Goal: Task Accomplishment & Management: Manage account settings

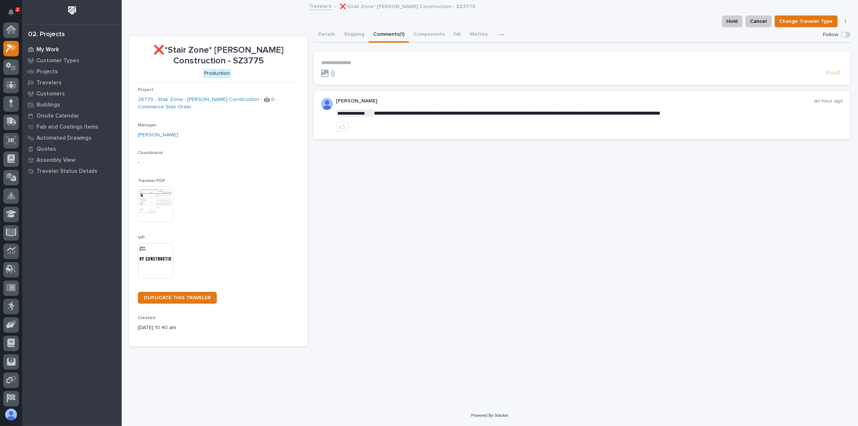
scroll to position [18, 0]
click at [49, 49] on p "My Work" at bounding box center [48, 49] width 22 height 7
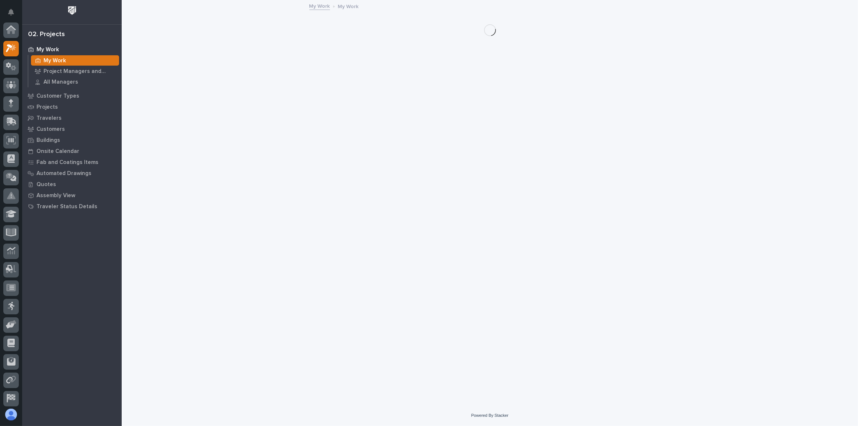
scroll to position [18, 0]
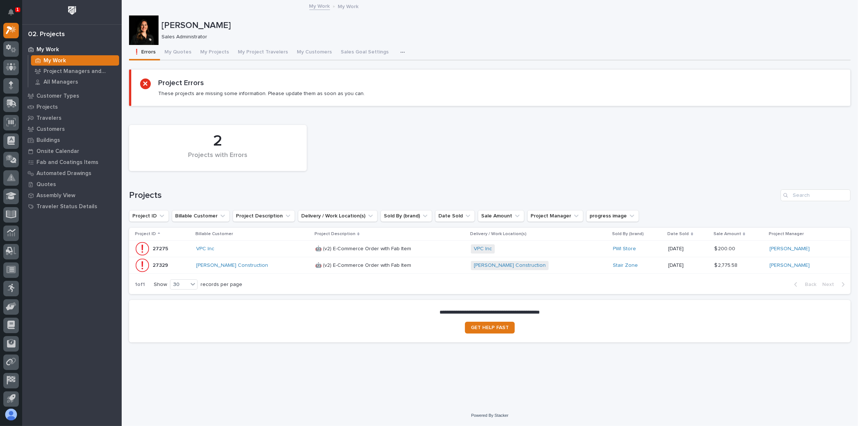
click at [259, 251] on div "VPC Inc" at bounding box center [252, 249] width 113 height 6
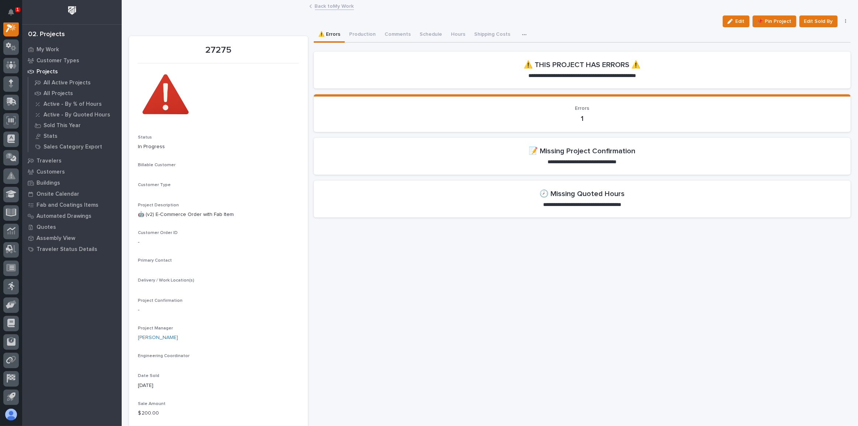
scroll to position [18, 0]
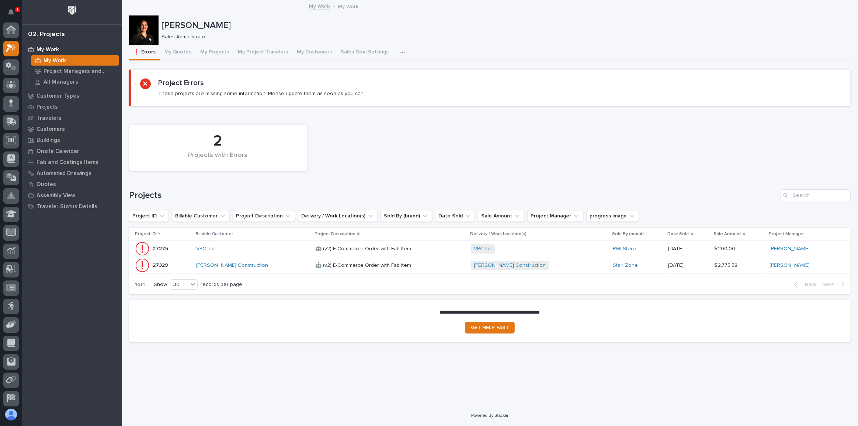
scroll to position [18, 0]
click at [278, 265] on div "[PERSON_NAME] Construction" at bounding box center [252, 266] width 113 height 6
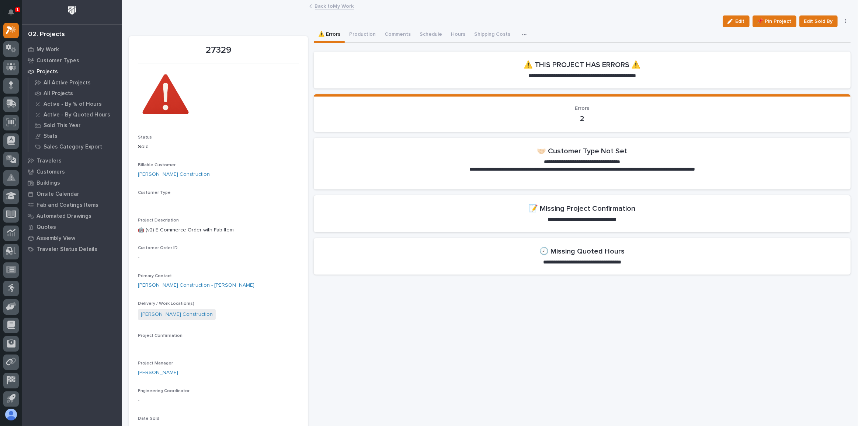
click at [734, 16] on button "Edit" at bounding box center [736, 21] width 27 height 12
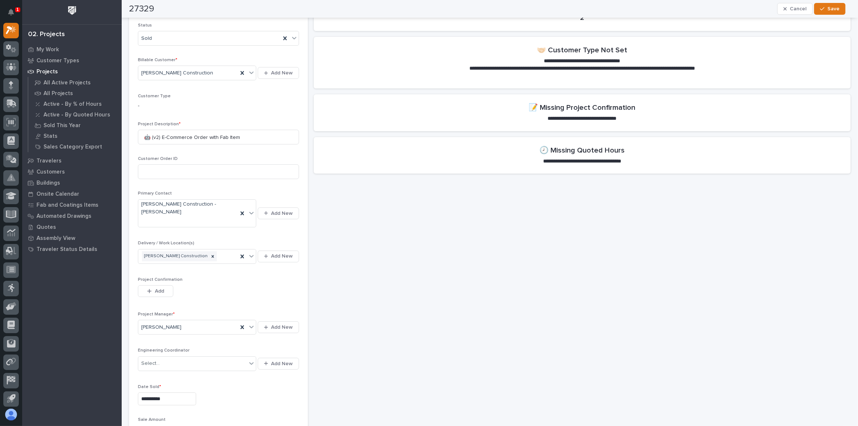
scroll to position [167, 0]
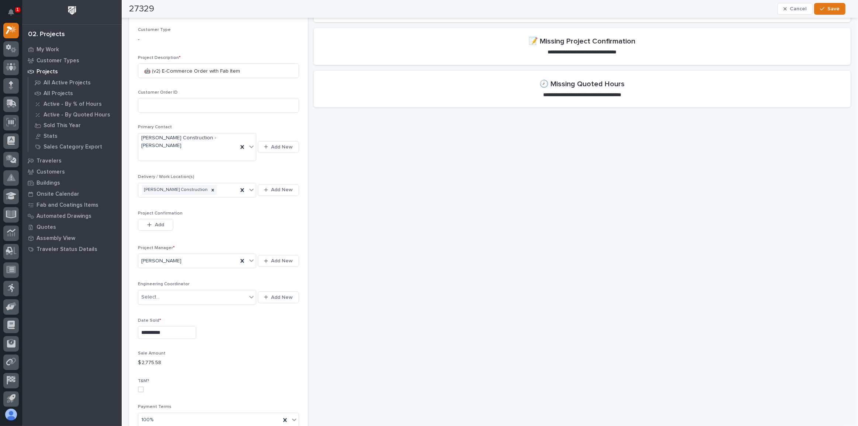
click at [162, 230] on div "Add" at bounding box center [155, 226] width 35 height 15
click at [161, 226] on span "Add" at bounding box center [159, 225] width 9 height 7
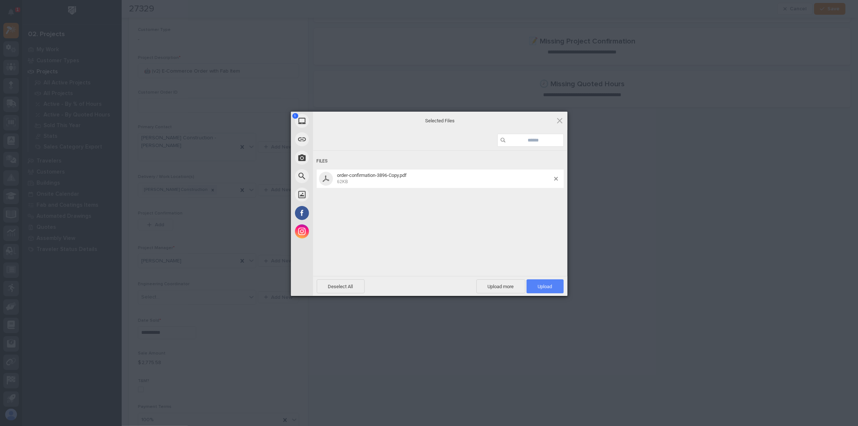
click at [547, 287] on span "Upload 1" at bounding box center [545, 287] width 14 height 6
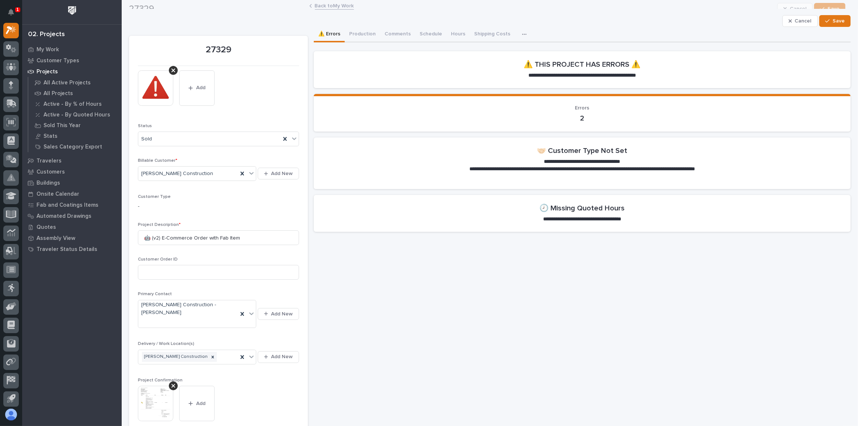
scroll to position [0, 0]
click at [355, 37] on button "Production" at bounding box center [362, 34] width 35 height 15
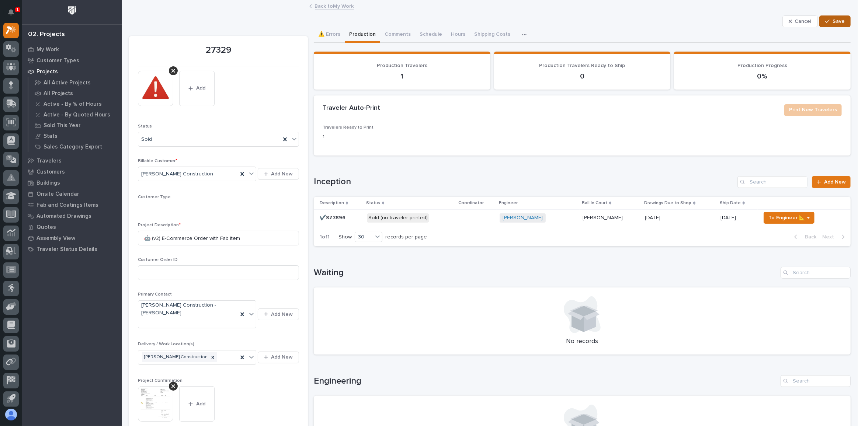
click at [836, 25] on button "Save" at bounding box center [834, 21] width 31 height 12
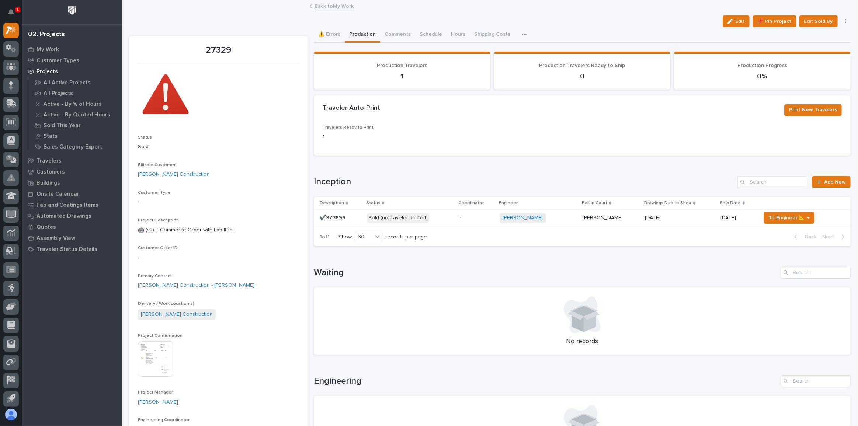
click at [435, 220] on p "Sold (no traveler printed)" at bounding box center [410, 218] width 87 height 9
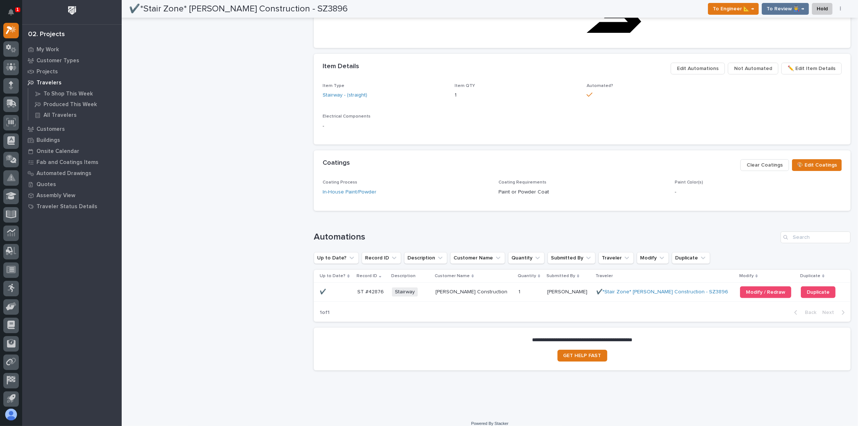
scroll to position [499, 0]
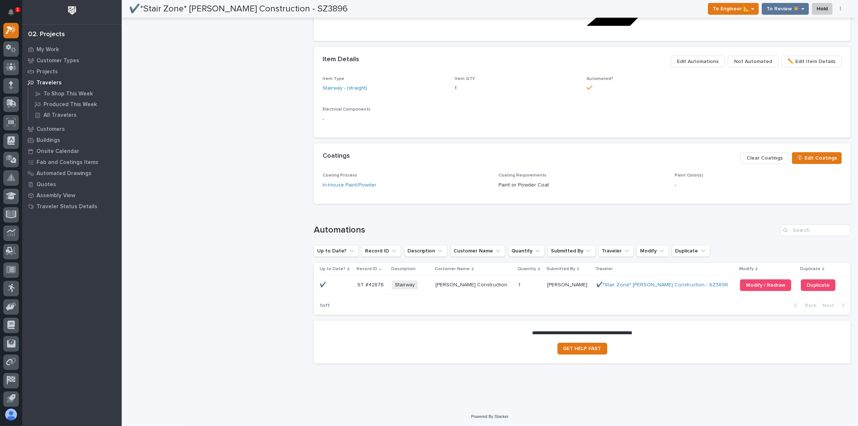
click at [503, 286] on p at bounding box center [474, 285] width 77 height 6
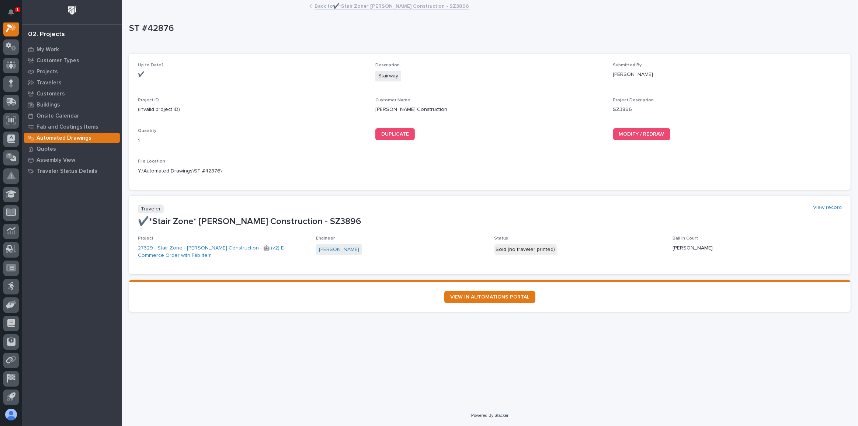
scroll to position [18, 0]
click at [634, 133] on span "MODIFY / REDRAW" at bounding box center [641, 134] width 45 height 5
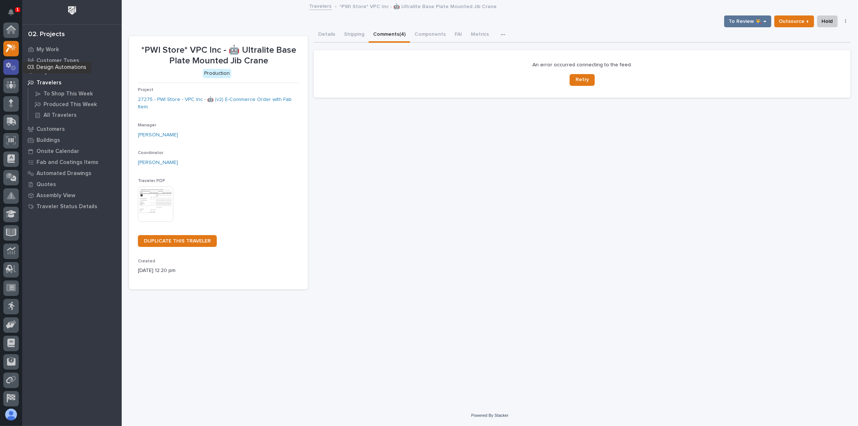
click at [6, 68] on icon at bounding box center [11, 66] width 11 height 8
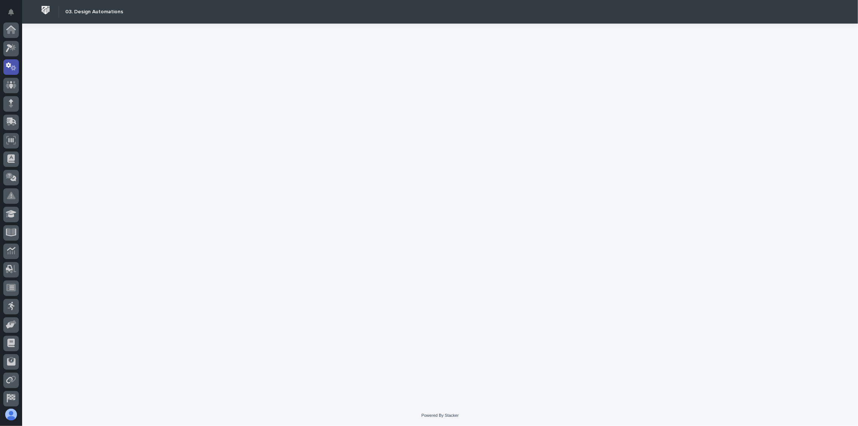
scroll to position [37, 0]
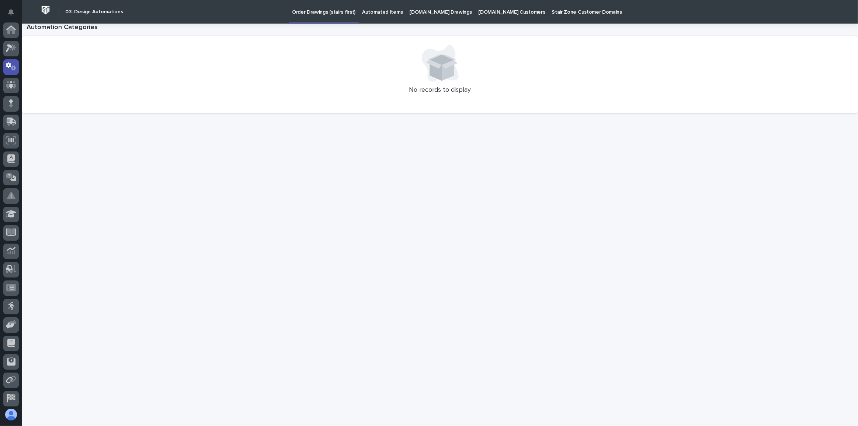
scroll to position [37, 0]
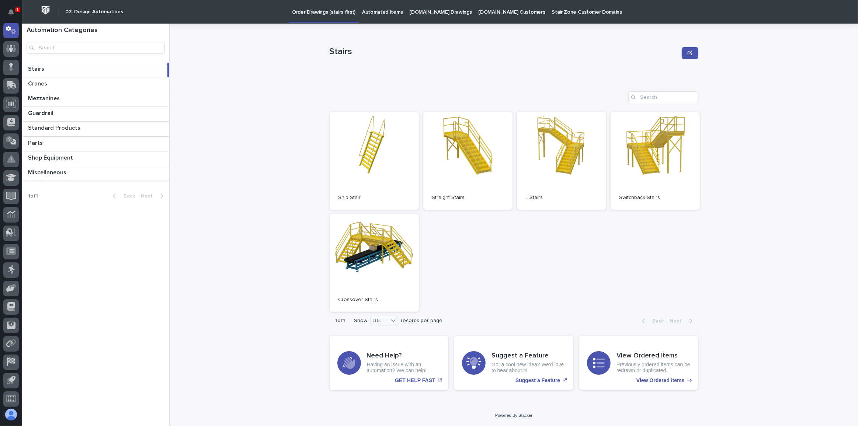
click at [438, 11] on p "StairZone.com Drawings" at bounding box center [440, 7] width 62 height 15
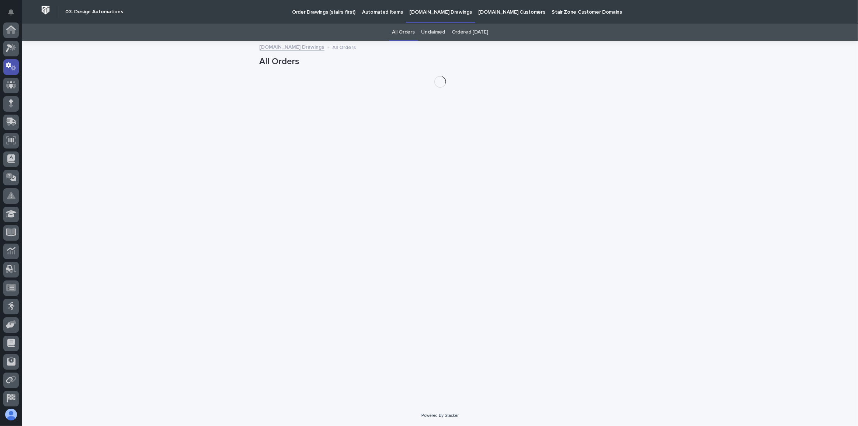
scroll to position [37, 0]
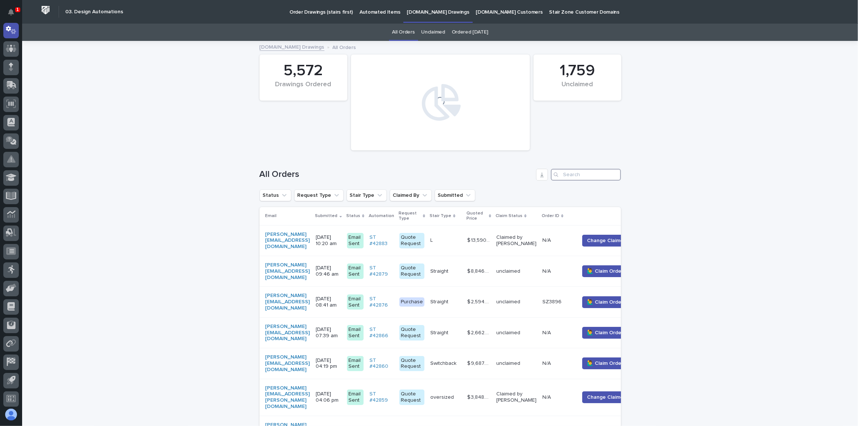
click at [567, 170] on input "Search" at bounding box center [586, 175] width 70 height 12
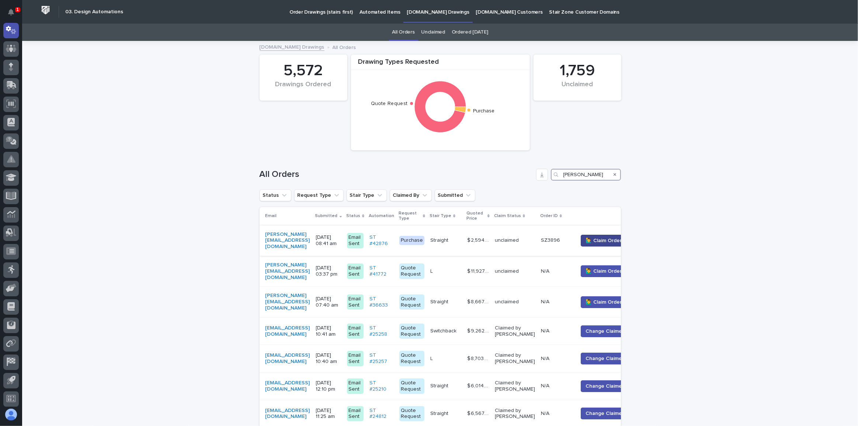
type input "tony"
click at [615, 239] on span "🙋‍♂️ Claim Order" at bounding box center [604, 240] width 36 height 7
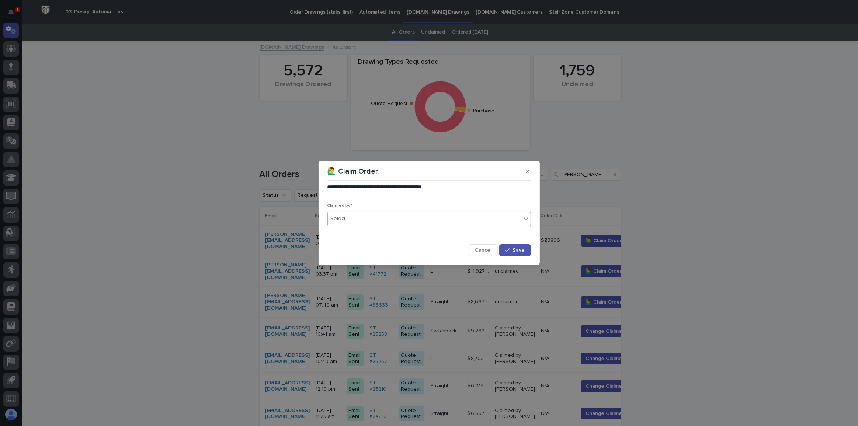
click at [374, 221] on div "Select..." at bounding box center [425, 219] width 194 height 12
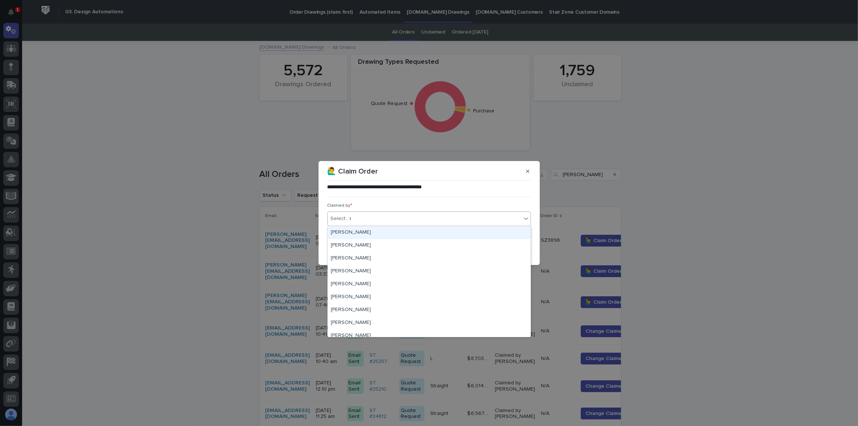
type input "***"
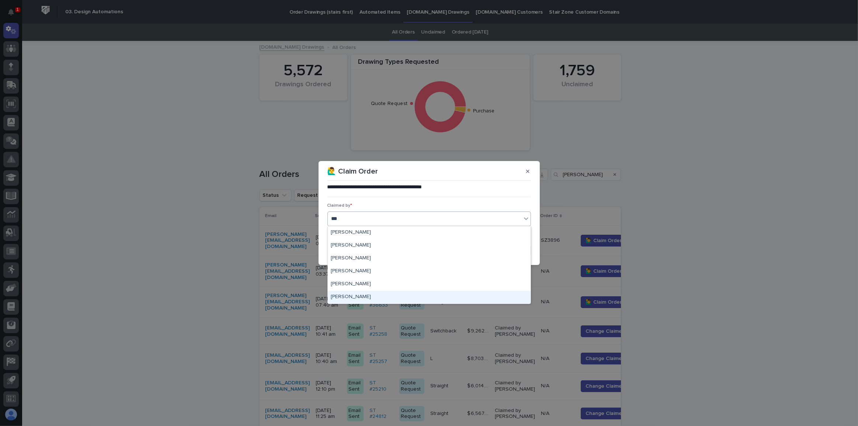
click at [363, 296] on div "[PERSON_NAME]" at bounding box center [429, 297] width 203 height 13
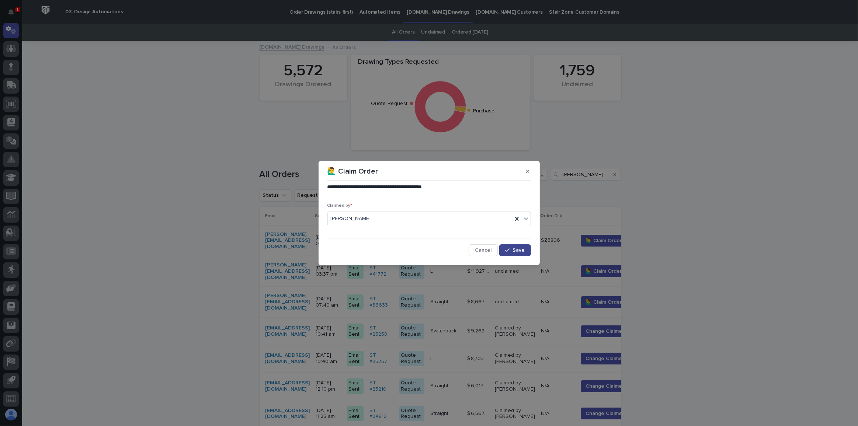
click at [512, 251] on div "button" at bounding box center [508, 250] width 7 height 5
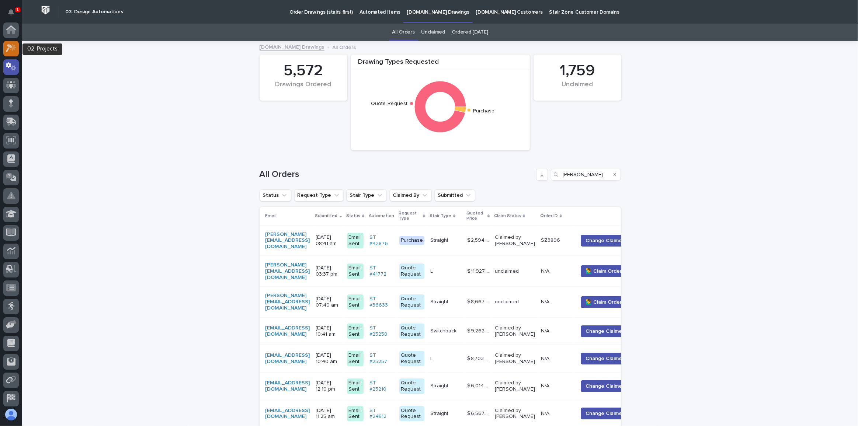
click at [10, 44] on icon at bounding box center [11, 48] width 11 height 8
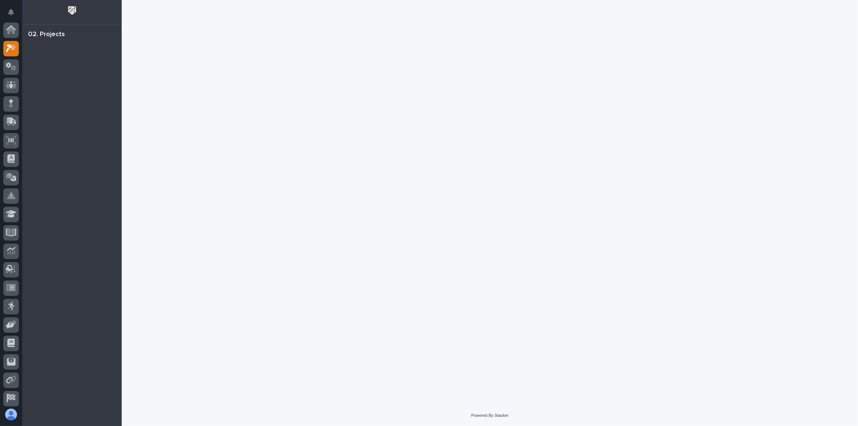
scroll to position [18, 0]
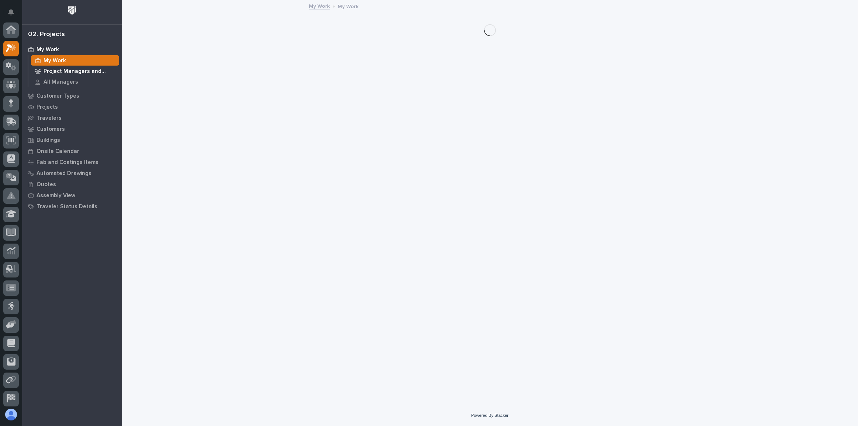
scroll to position [18, 0]
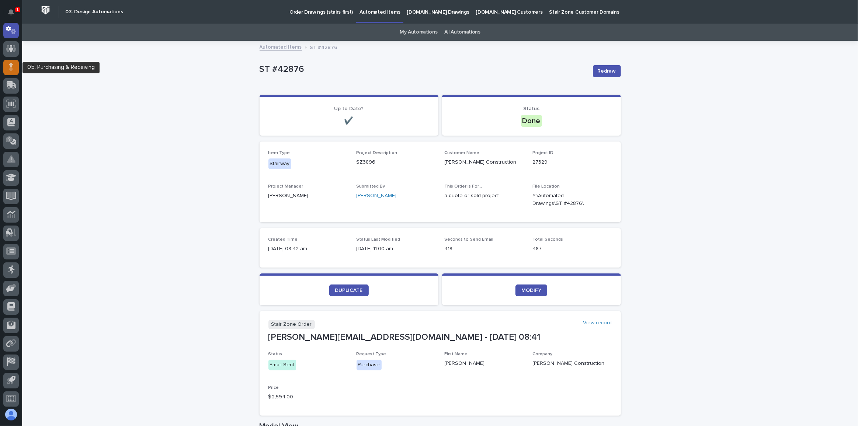
click at [8, 69] on div at bounding box center [10, 67] width 15 height 15
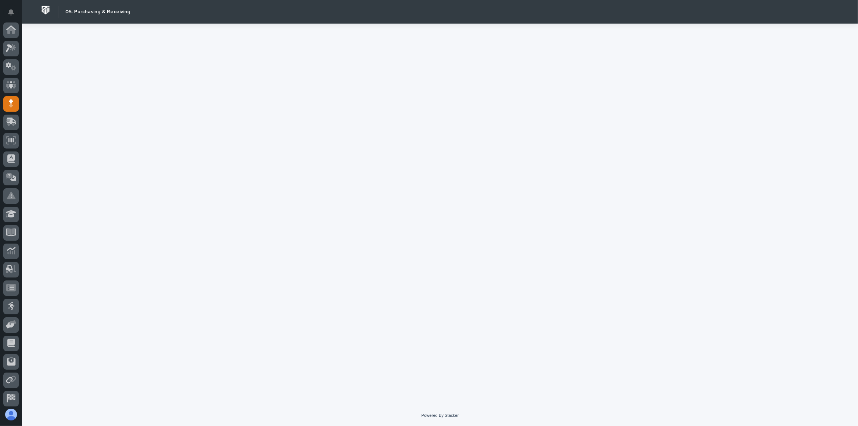
scroll to position [39, 0]
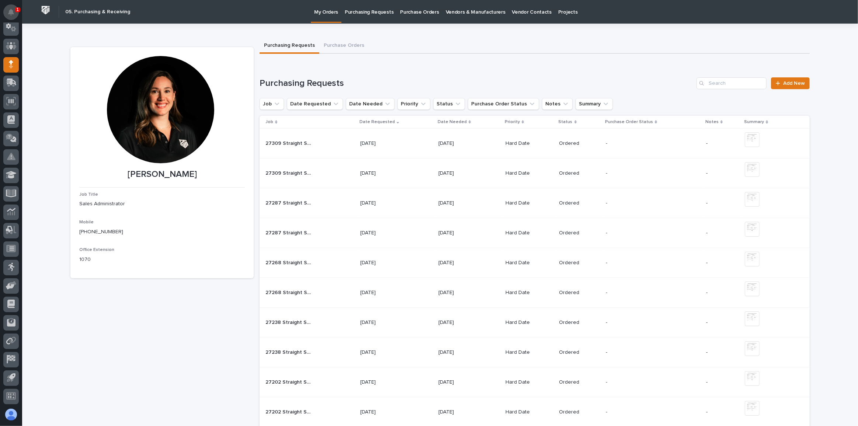
click at [11, 14] on icon "Notifications" at bounding box center [11, 12] width 6 height 7
click at [799, 82] on span "Add New" at bounding box center [794, 83] width 22 height 5
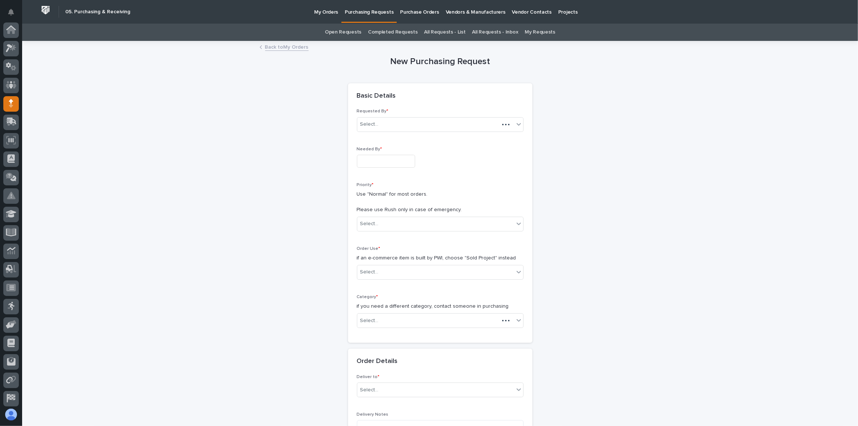
scroll to position [39, 0]
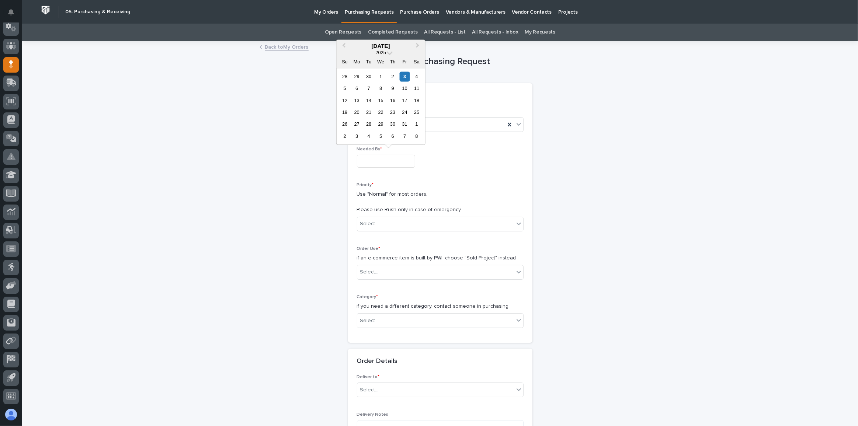
click at [406, 162] on input "text" at bounding box center [386, 161] width 58 height 13
click at [404, 74] on div "3" at bounding box center [405, 77] width 10 height 10
type input "**********"
click at [379, 228] on div "Select..." at bounding box center [435, 224] width 157 height 12
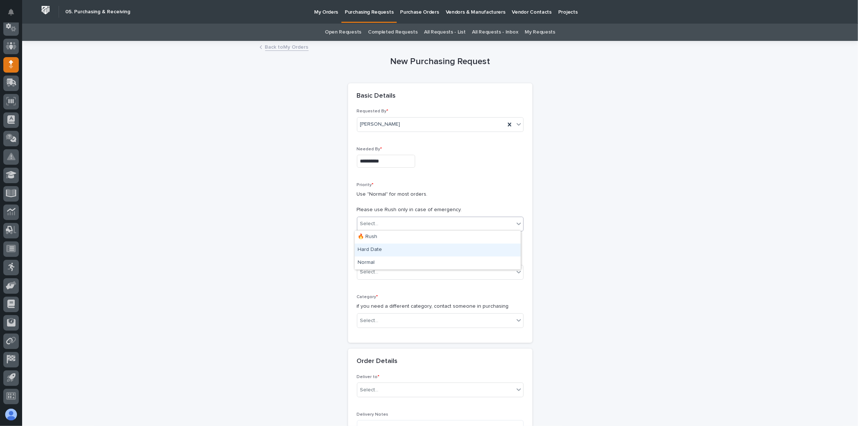
click at [377, 251] on div "Hard Date" at bounding box center [438, 250] width 166 height 13
click at [383, 270] on div "Select..." at bounding box center [435, 272] width 157 height 12
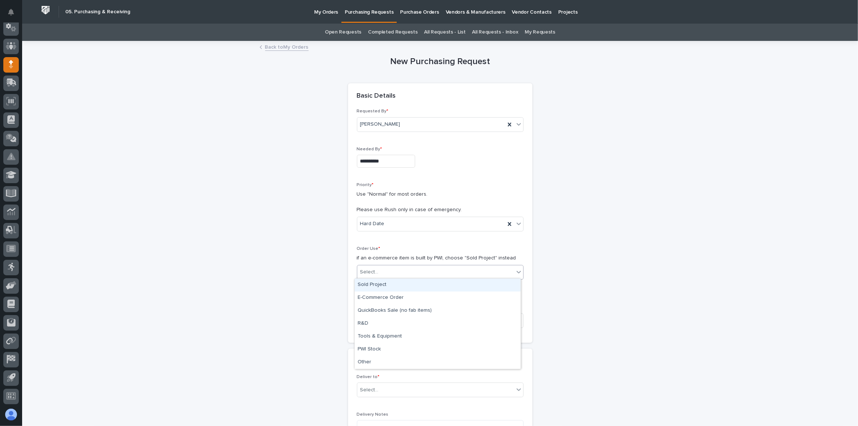
click at [389, 286] on div "Sold Project" at bounding box center [438, 285] width 166 height 13
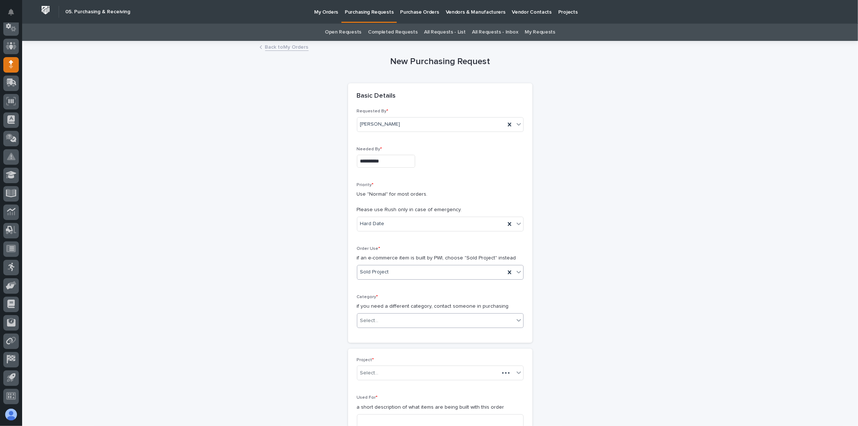
click at [389, 319] on div "Select..." at bounding box center [435, 321] width 157 height 12
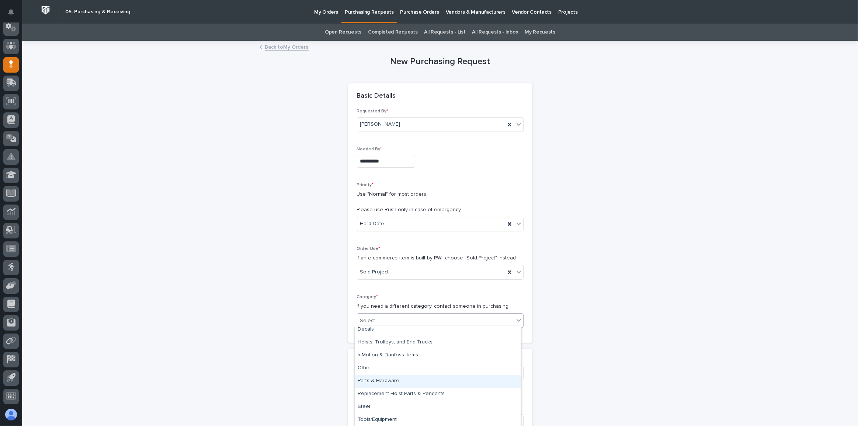
scroll to position [0, 0]
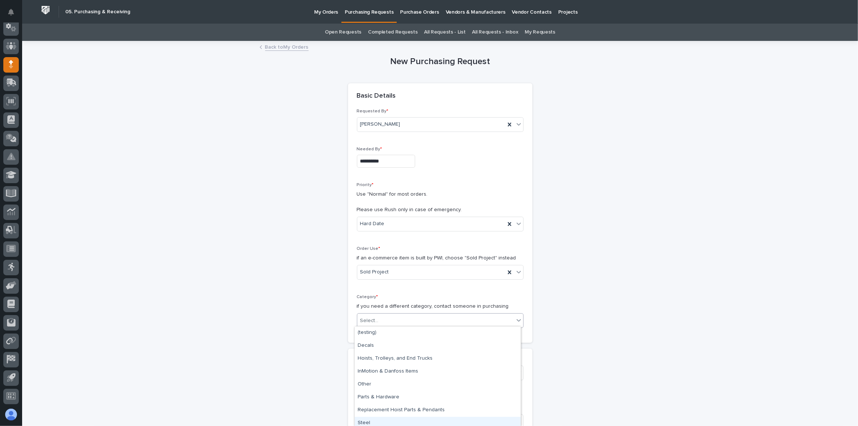
click at [367, 423] on div "Steel" at bounding box center [438, 423] width 166 height 13
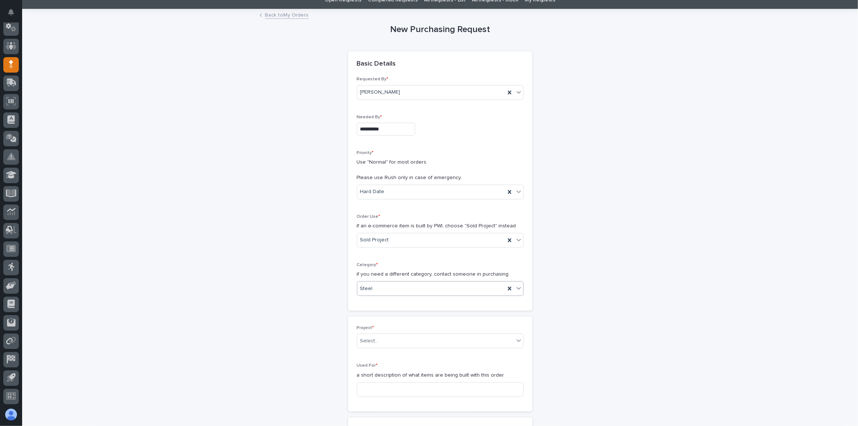
scroll to position [100, 0]
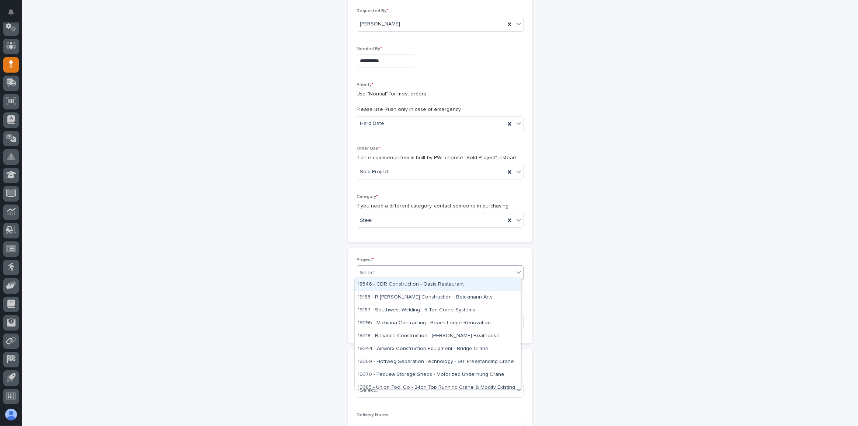
click at [400, 275] on div "Select..." at bounding box center [435, 273] width 157 height 12
type input "*****"
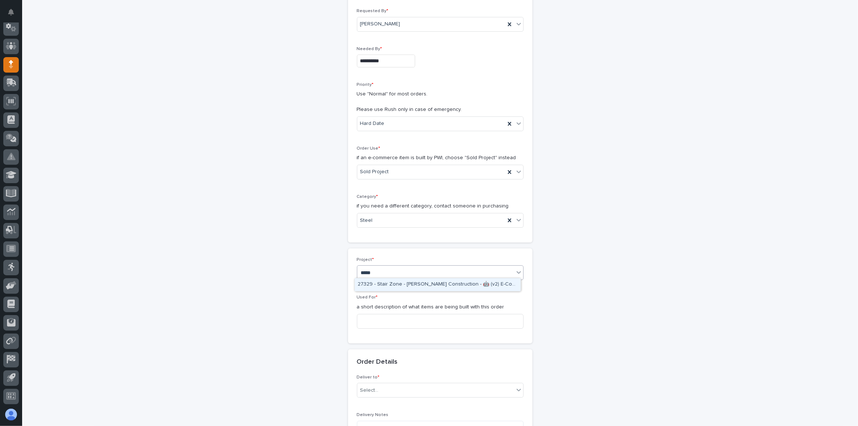
click at [385, 287] on div "27329 - Stair Zone - [PERSON_NAME] Construction - 🤖 (v2) E-Commerce Order with …" at bounding box center [438, 284] width 166 height 13
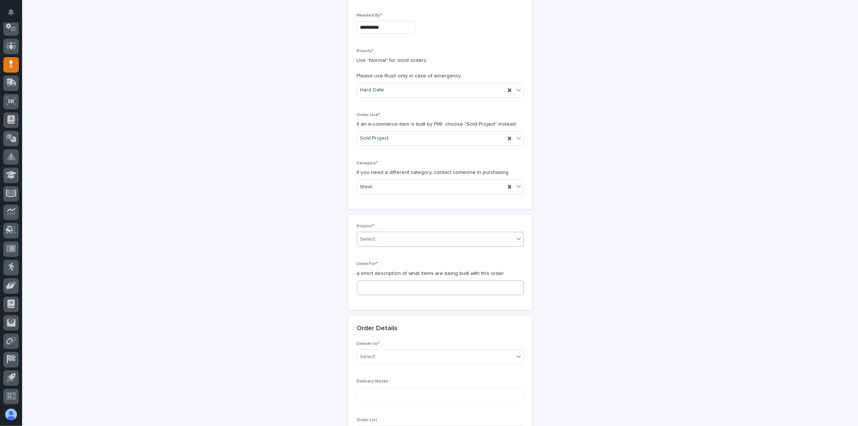
scroll to position [139, 0]
click at [405, 292] on input at bounding box center [440, 292] width 167 height 15
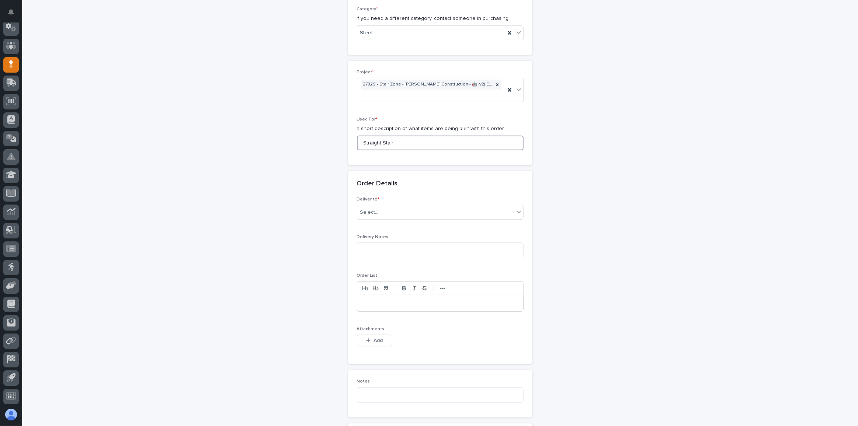
scroll to position [306, 0]
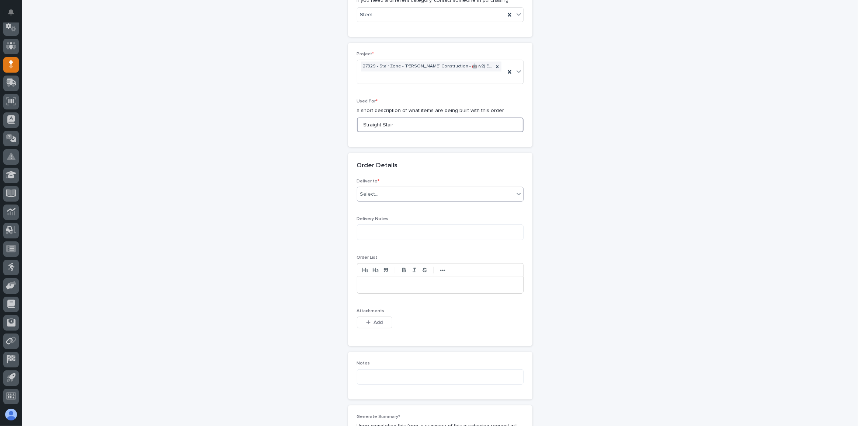
type input "Straight Stair"
click at [387, 193] on div "Select..." at bounding box center [435, 194] width 157 height 12
click at [383, 205] on div "PWI" at bounding box center [438, 206] width 166 height 13
click at [368, 320] on div "button" at bounding box center [369, 322] width 7 height 5
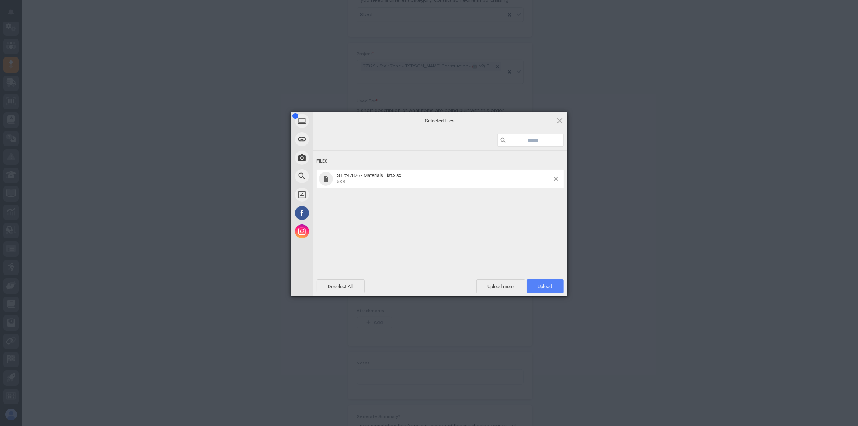
click at [558, 286] on span "Upload 1" at bounding box center [545, 287] width 37 height 14
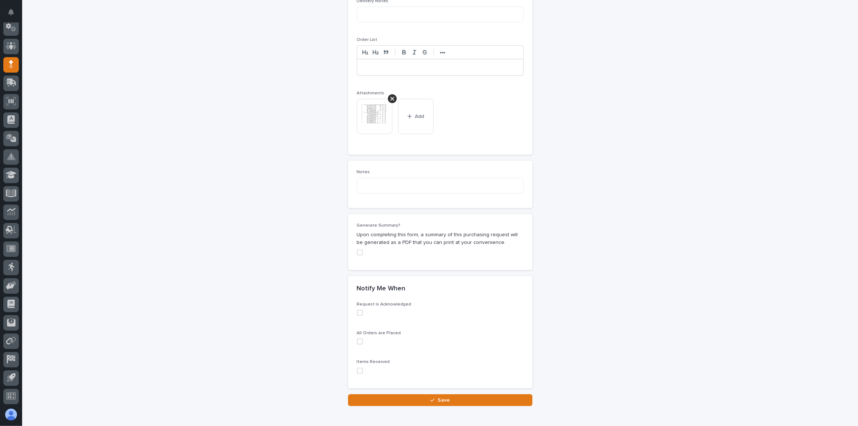
scroll to position [559, 0]
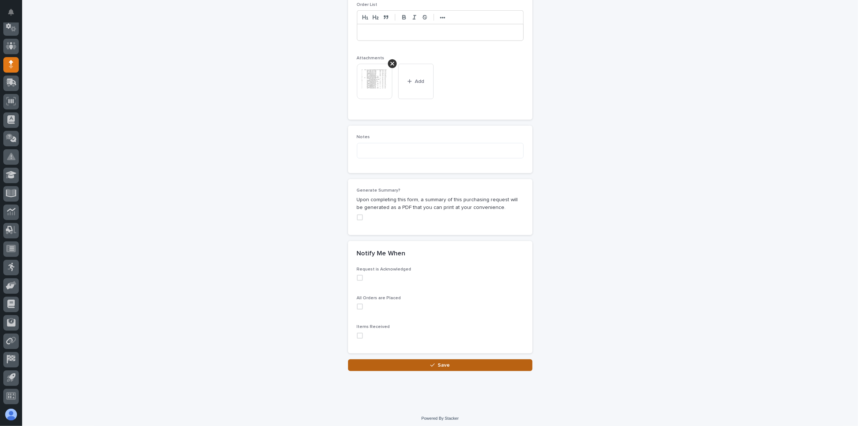
click at [435, 363] on div "button" at bounding box center [433, 365] width 7 height 5
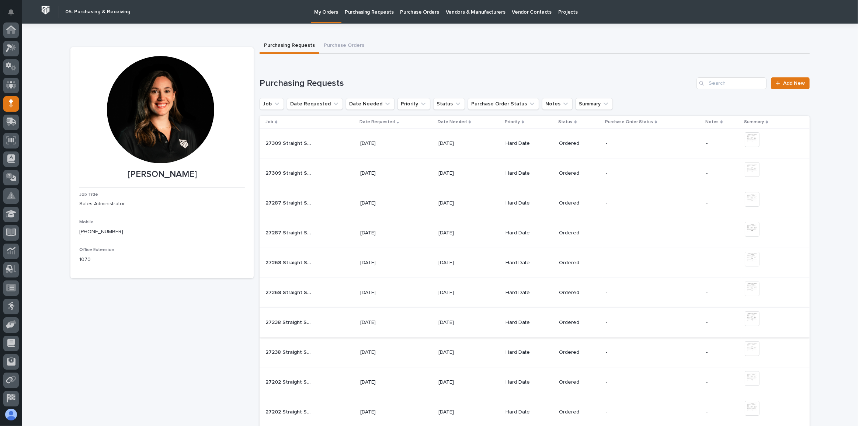
scroll to position [39, 0]
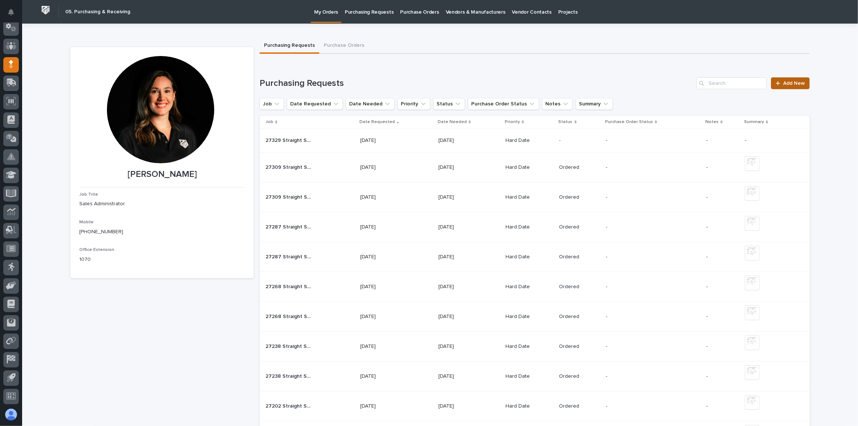
click at [791, 83] on span "Add New" at bounding box center [794, 83] width 22 height 5
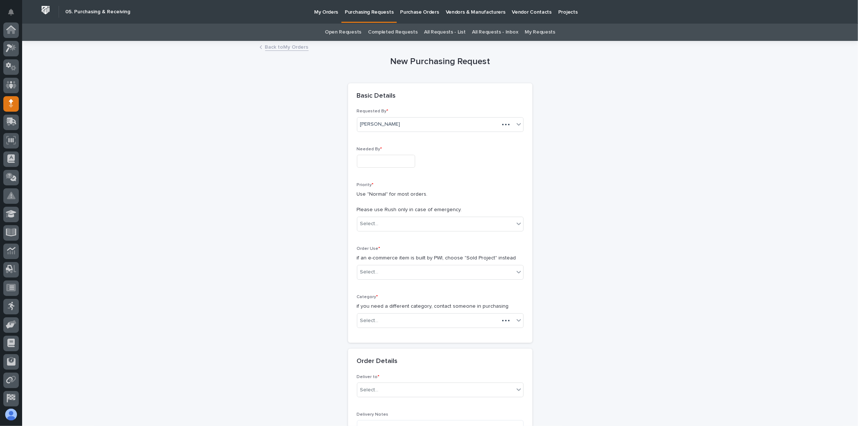
scroll to position [39, 0]
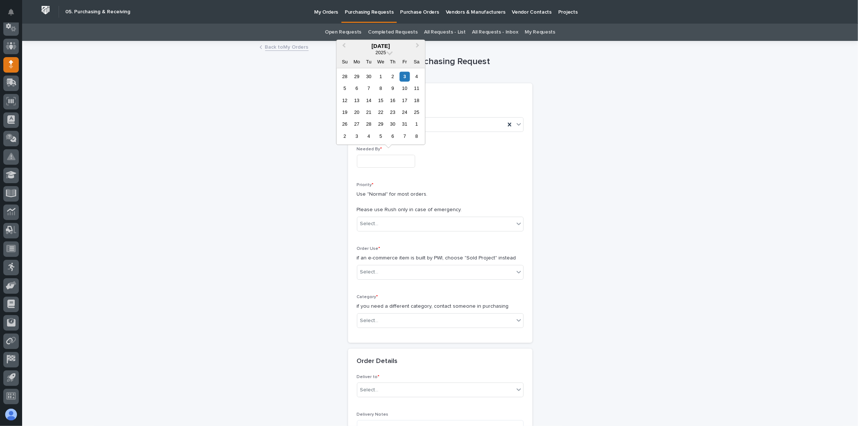
click at [382, 161] on input "text" at bounding box center [386, 161] width 58 height 13
click at [368, 90] on div "7" at bounding box center [369, 88] width 10 height 10
type input "**********"
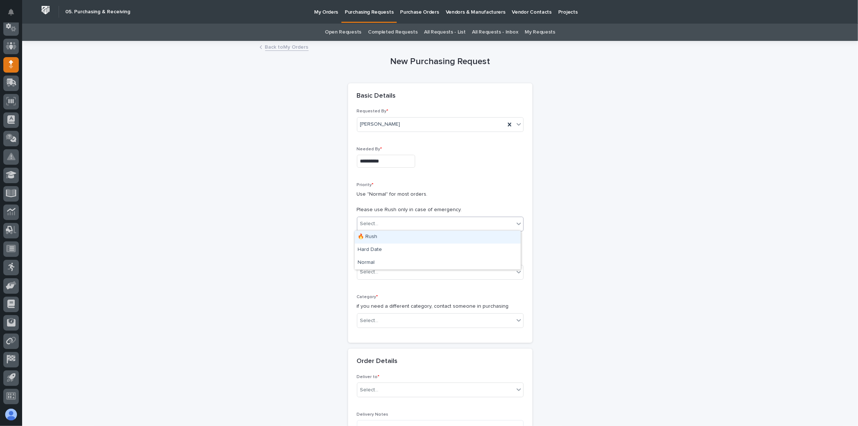
click at [373, 227] on div "Select..." at bounding box center [435, 224] width 157 height 12
click at [384, 248] on div "Hard Date" at bounding box center [438, 250] width 166 height 13
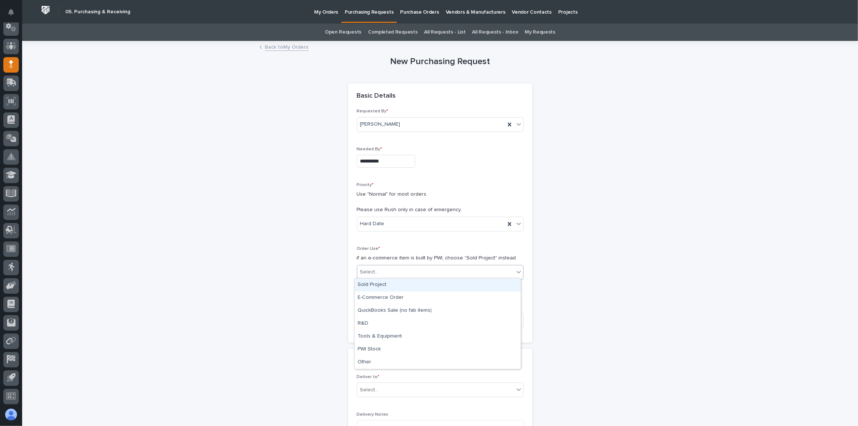
click at [392, 272] on div "Select..." at bounding box center [435, 272] width 157 height 12
click at [396, 287] on div "Sold Project" at bounding box center [438, 285] width 166 height 13
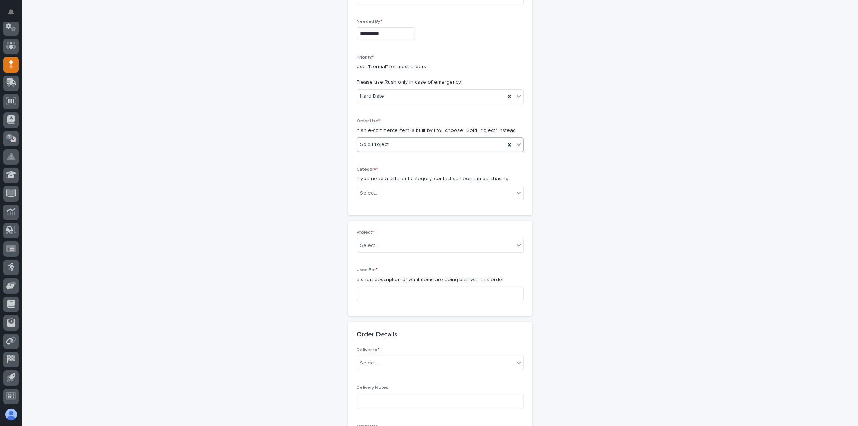
scroll to position [131, 0]
click at [393, 190] on div "Select..." at bounding box center [435, 190] width 157 height 12
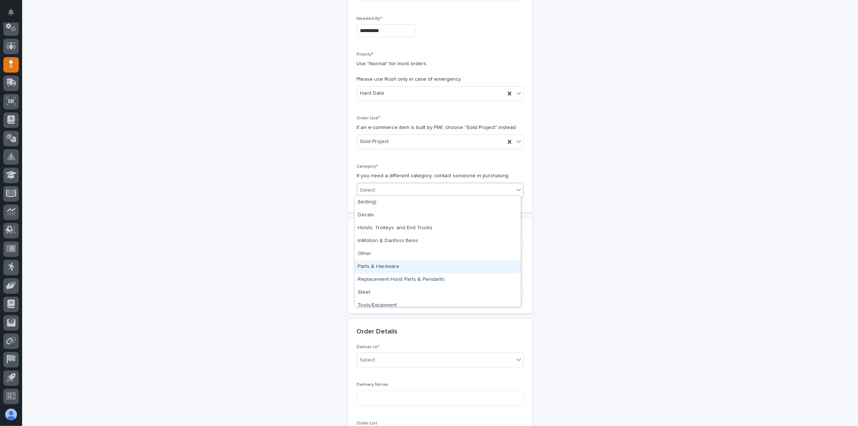
click at [396, 264] on div "Parts & Hardware" at bounding box center [438, 267] width 166 height 13
click at [398, 238] on div "Select..." at bounding box center [435, 243] width 157 height 12
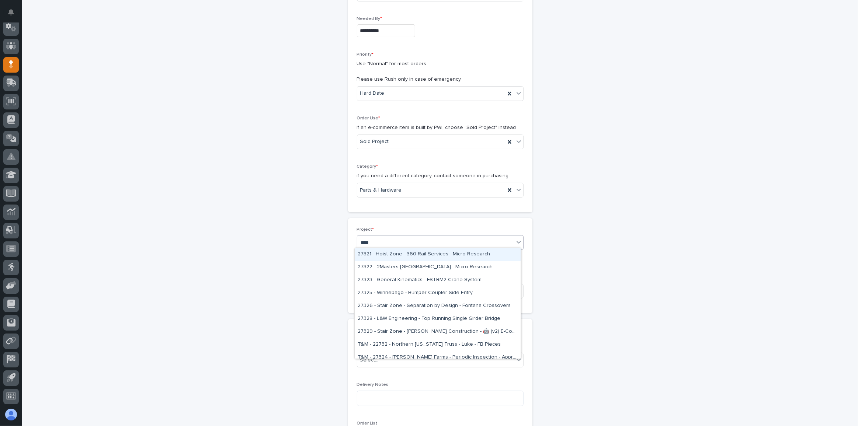
type input "*****"
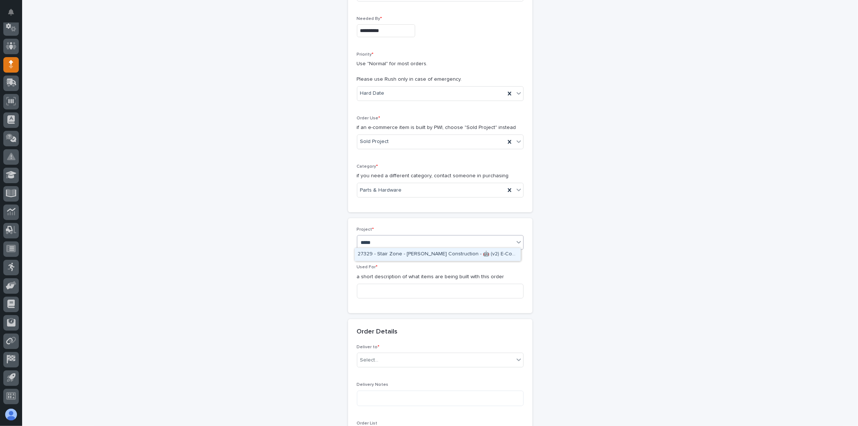
click at [397, 256] on div "27329 - Stair Zone - [PERSON_NAME] Construction - 🤖 (v2) E-Commerce Order with …" at bounding box center [438, 254] width 166 height 13
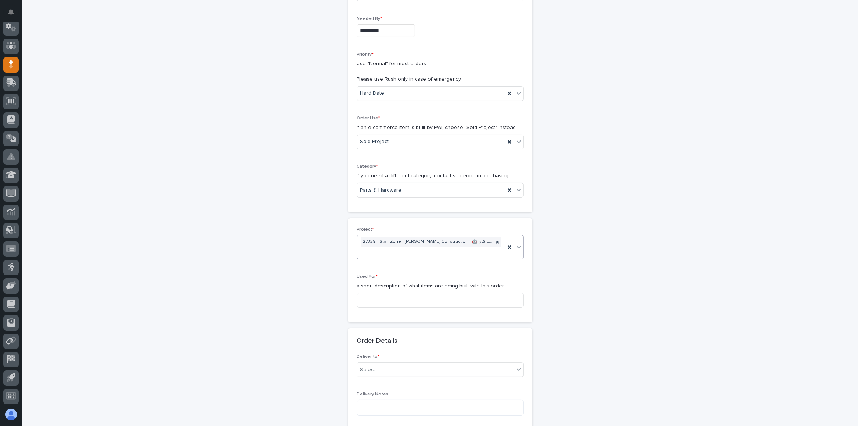
scroll to position [135, 0]
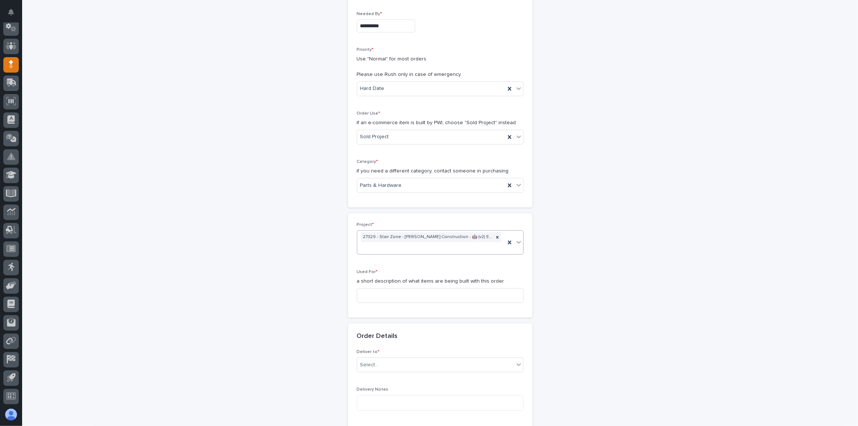
click at [397, 281] on p "a short description of what items are being built with this order" at bounding box center [440, 282] width 167 height 8
click at [396, 290] on input at bounding box center [440, 295] width 167 height 15
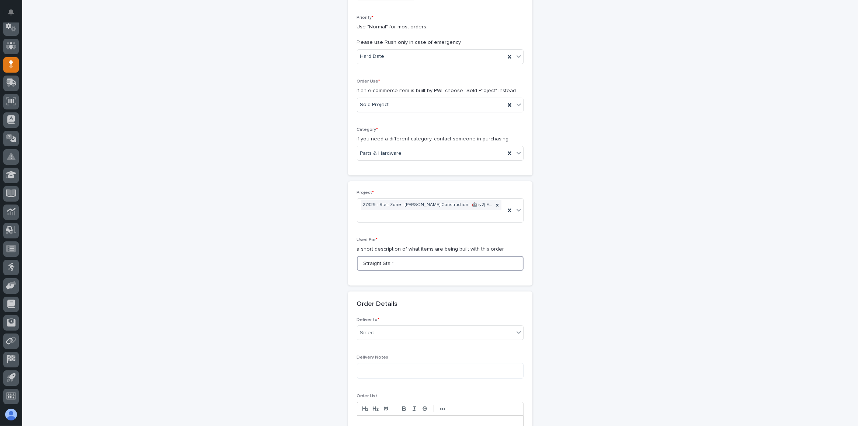
scroll to position [202, 0]
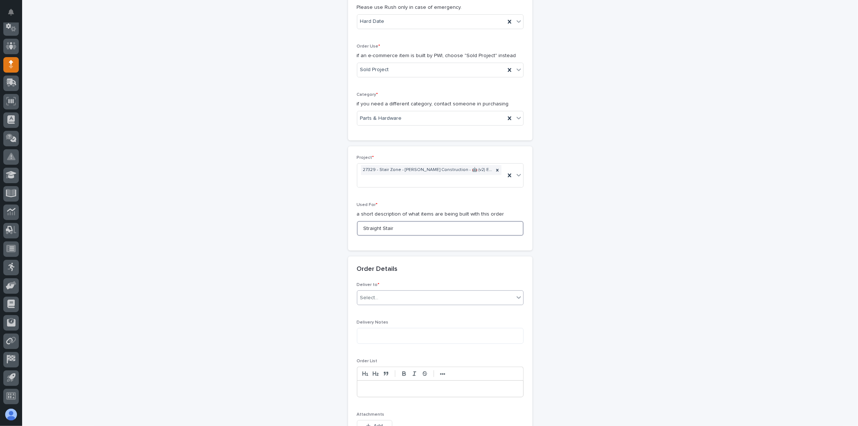
type input "Straight Stair"
click at [386, 298] on div "Select..." at bounding box center [435, 298] width 157 height 12
click at [384, 310] on div "PWI" at bounding box center [438, 310] width 166 height 13
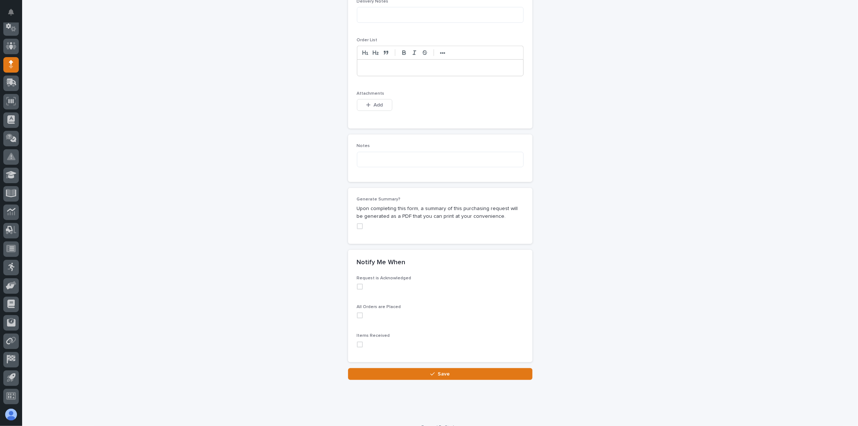
scroll to position [533, 0]
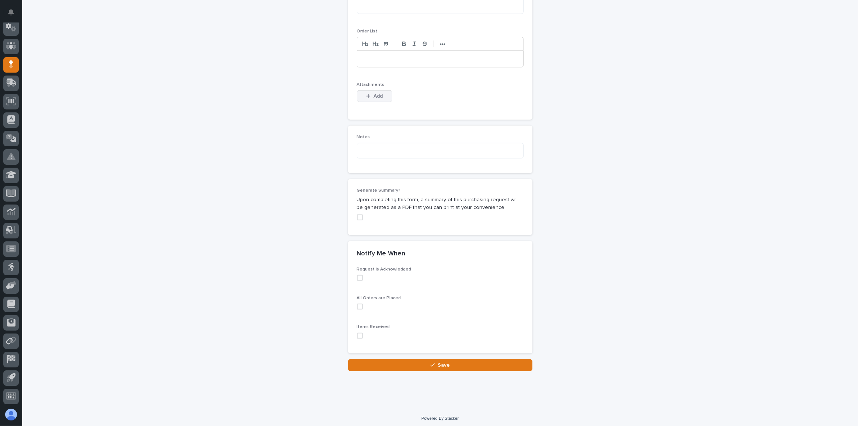
click at [366, 94] on icon "button" at bounding box center [368, 96] width 4 height 5
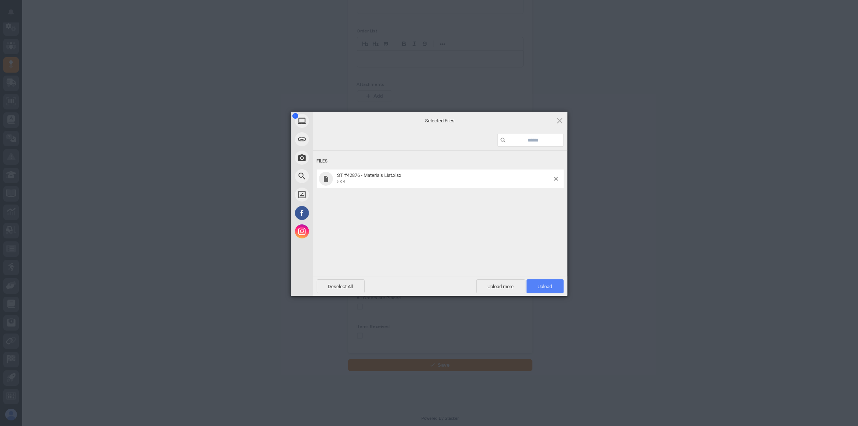
click at [555, 287] on span "Upload 1" at bounding box center [545, 287] width 37 height 14
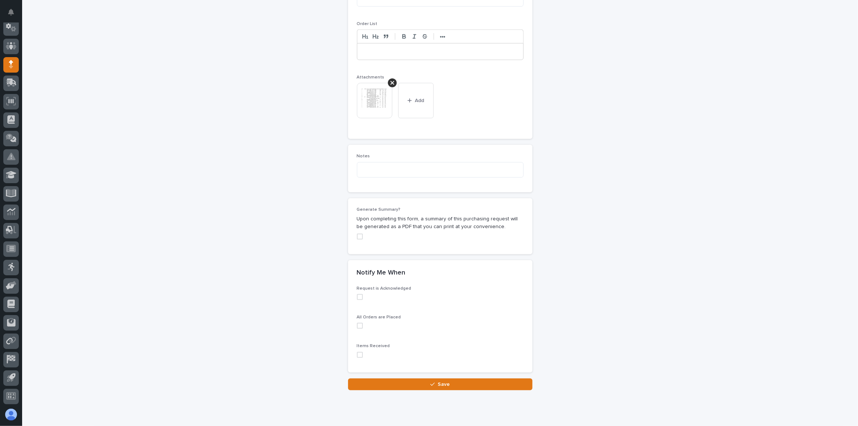
scroll to position [559, 0]
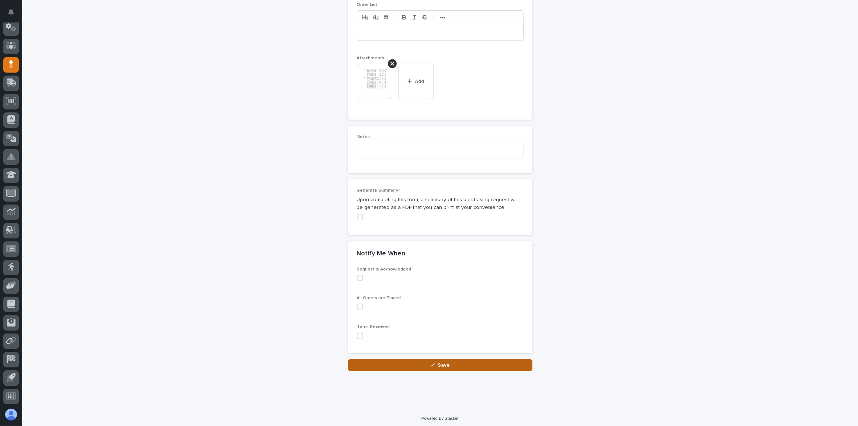
click at [472, 360] on button "Save" at bounding box center [440, 366] width 184 height 12
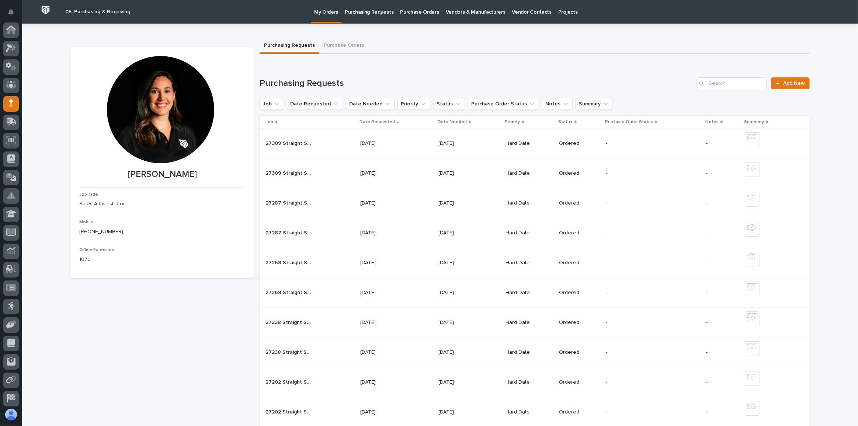
scroll to position [39, 0]
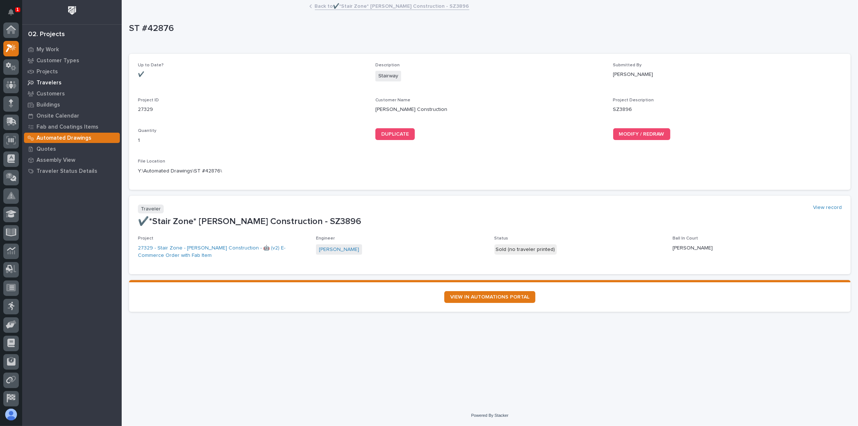
scroll to position [18, 0]
click at [51, 49] on p "My Work" at bounding box center [48, 49] width 22 height 7
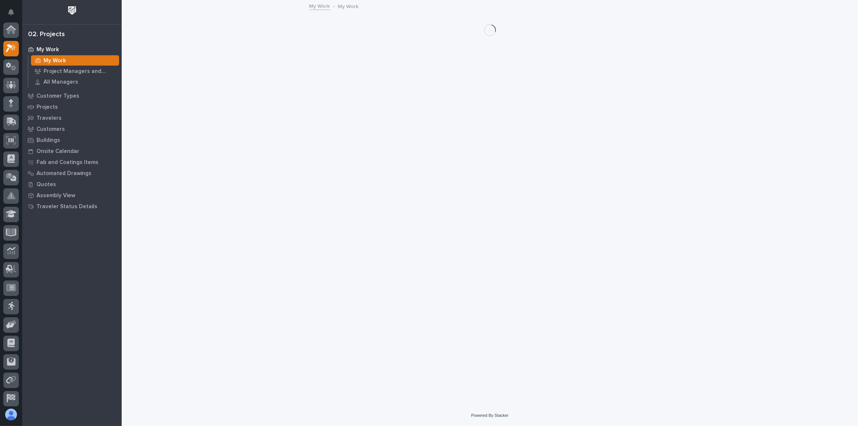
scroll to position [18, 0]
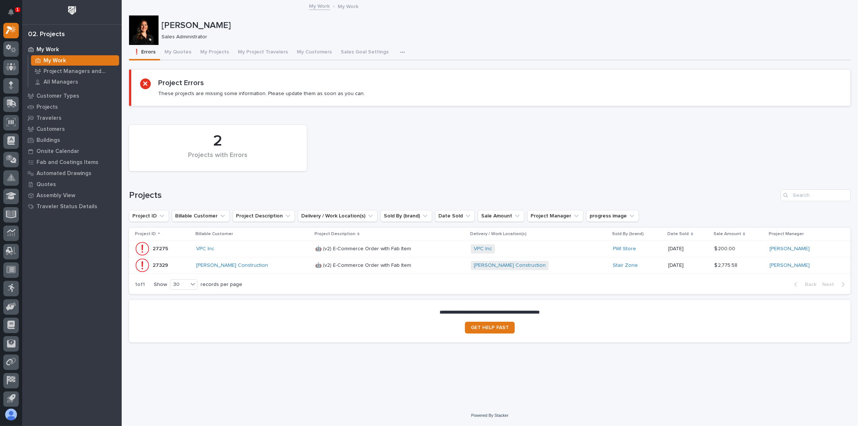
click at [289, 266] on div "[PERSON_NAME] Construction" at bounding box center [252, 266] width 113 height 6
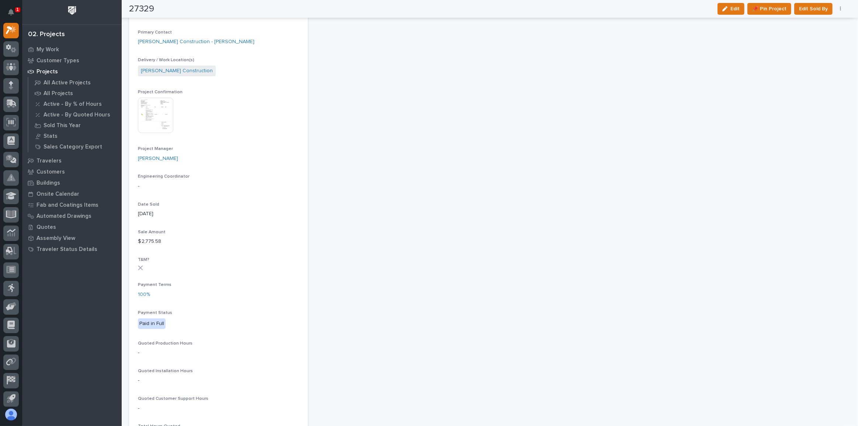
scroll to position [268, 0]
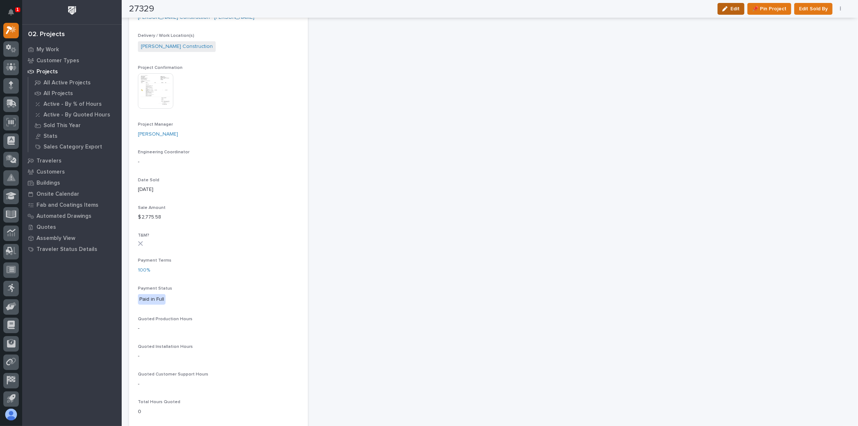
click at [740, 8] on span "Edit" at bounding box center [735, 9] width 9 height 7
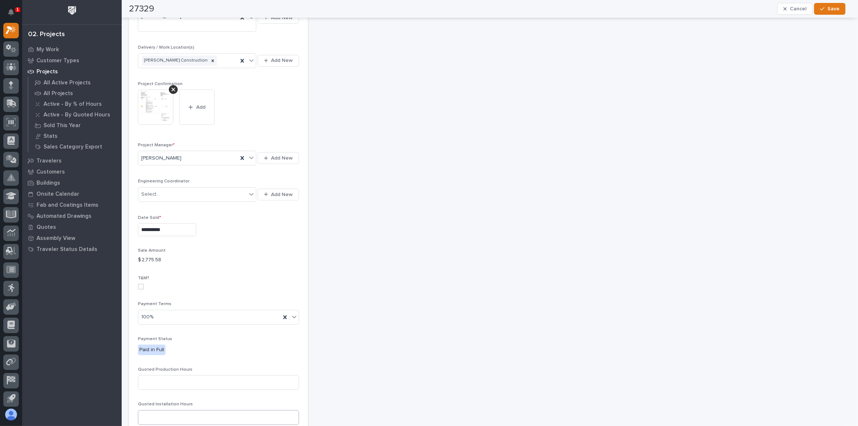
scroll to position [391, 0]
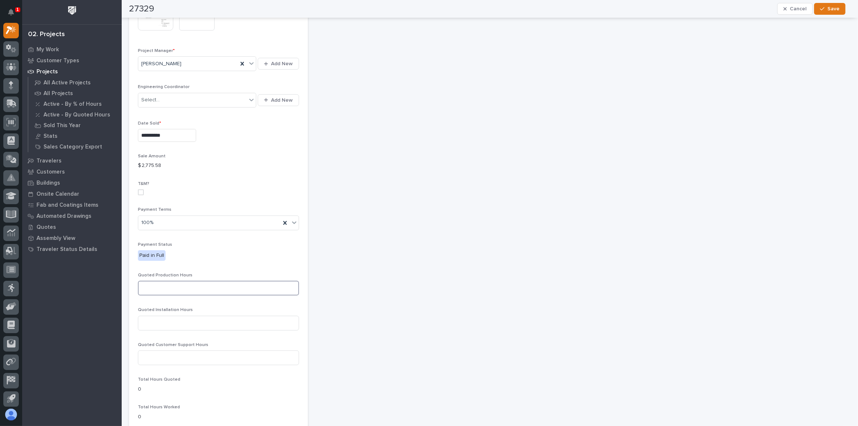
click at [202, 284] on input at bounding box center [218, 288] width 161 height 15
type input "10"
click at [831, 8] on span "Save" at bounding box center [834, 9] width 12 height 7
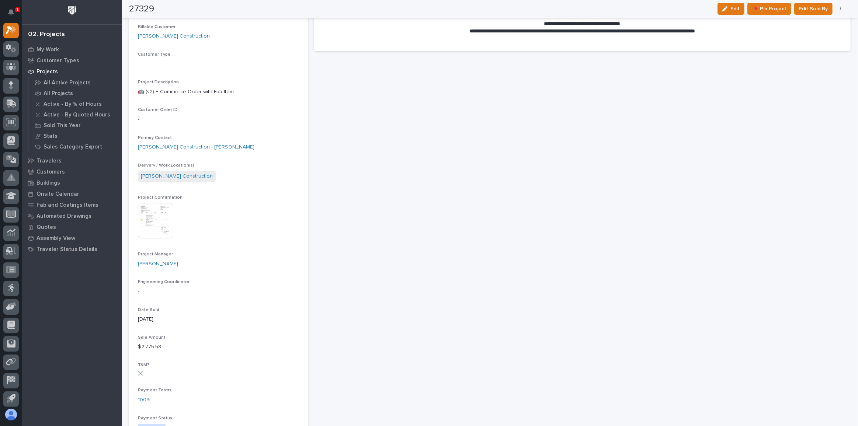
scroll to position [0, 0]
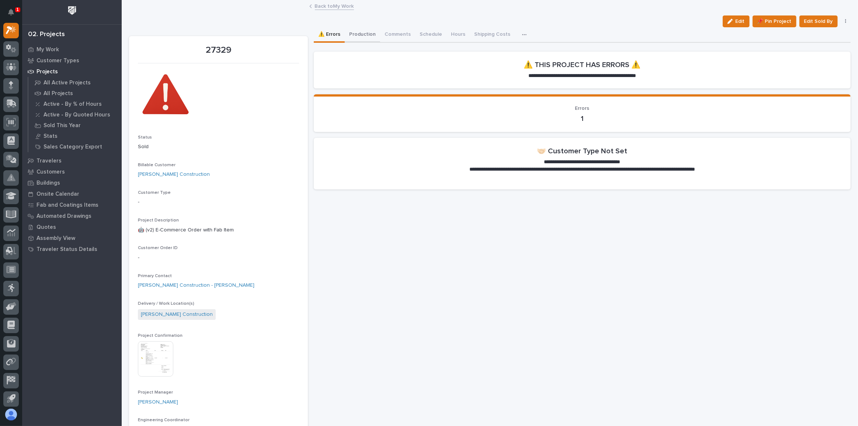
click at [368, 37] on button "Production" at bounding box center [362, 34] width 35 height 15
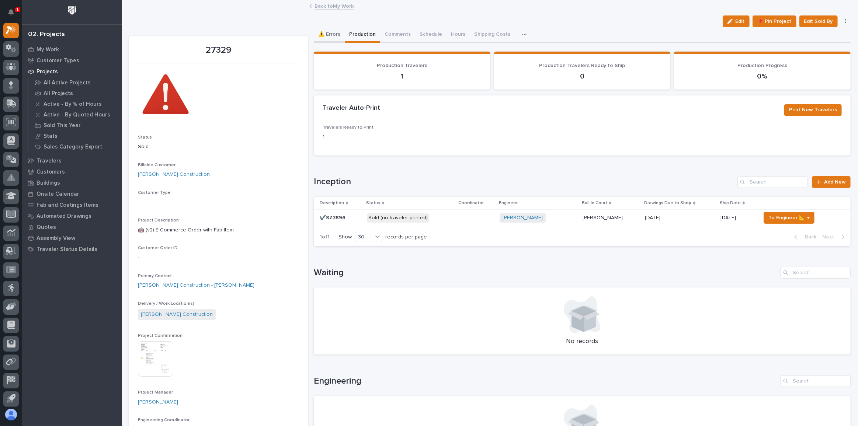
click at [338, 34] on button "⚠️ Errors" at bounding box center [329, 34] width 31 height 15
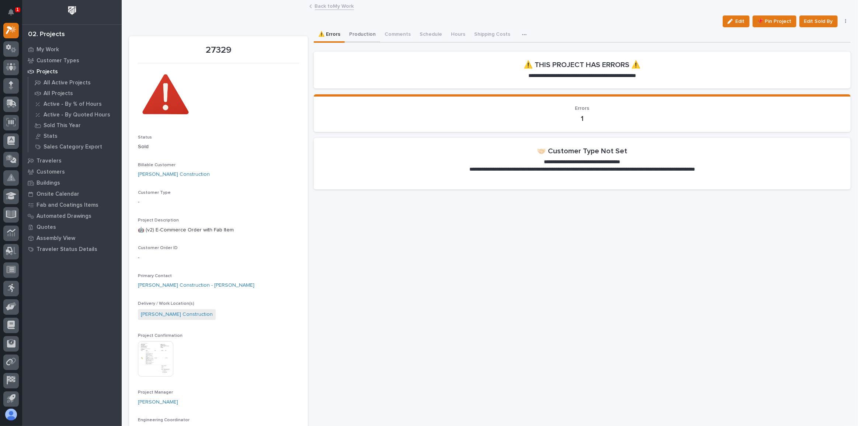
click at [349, 35] on button "Production" at bounding box center [362, 34] width 35 height 15
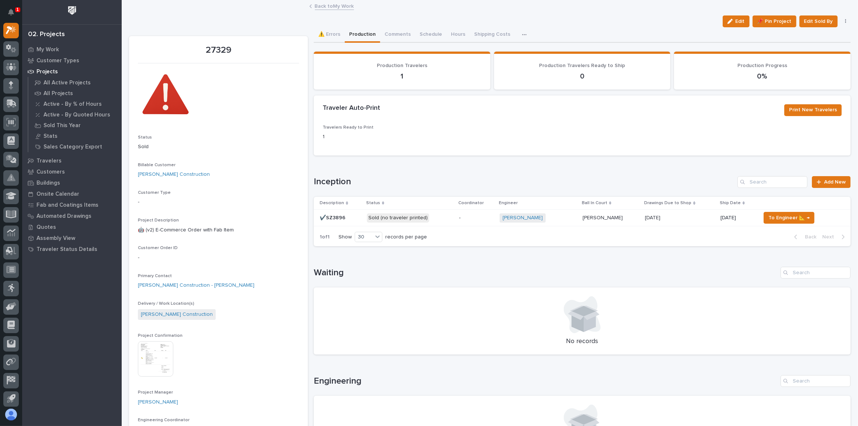
click at [451, 219] on p "Sold (no traveler printed)" at bounding box center [410, 218] width 87 height 9
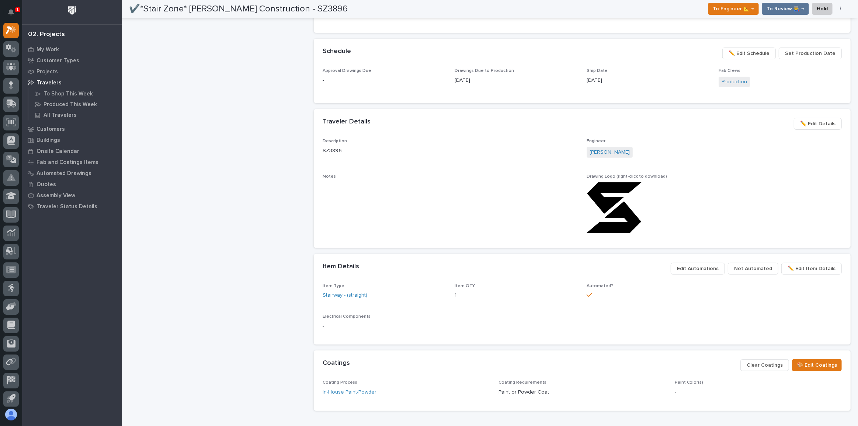
scroll to position [302, 0]
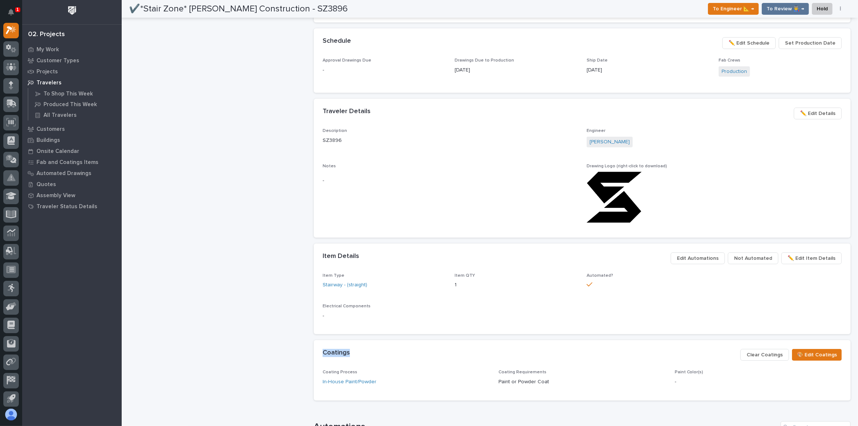
drag, startPoint x: 715, startPoint y: 340, endPoint x: 712, endPoint y: 337, distance: 4.2
click at [713, 338] on div "**********" at bounding box center [582, 199] width 537 height 736
click at [820, 114] on span "✏️ Edit Details" at bounding box center [817, 113] width 35 height 9
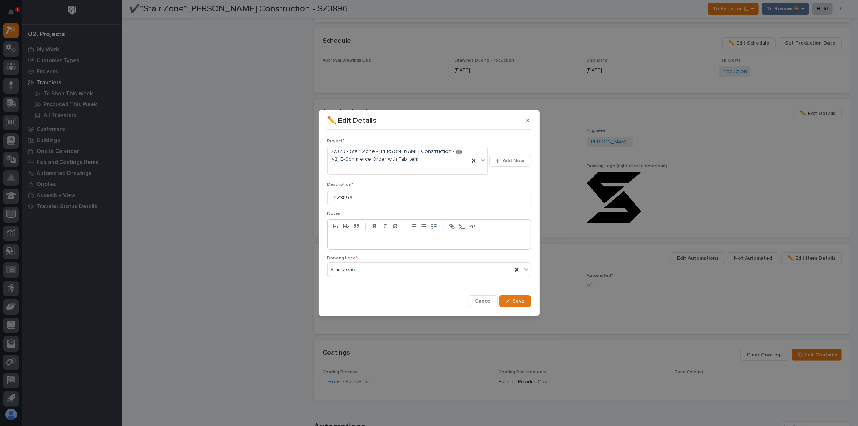
click at [357, 239] on p at bounding box center [429, 241] width 192 height 7
click at [523, 299] on span "Save" at bounding box center [519, 301] width 12 height 7
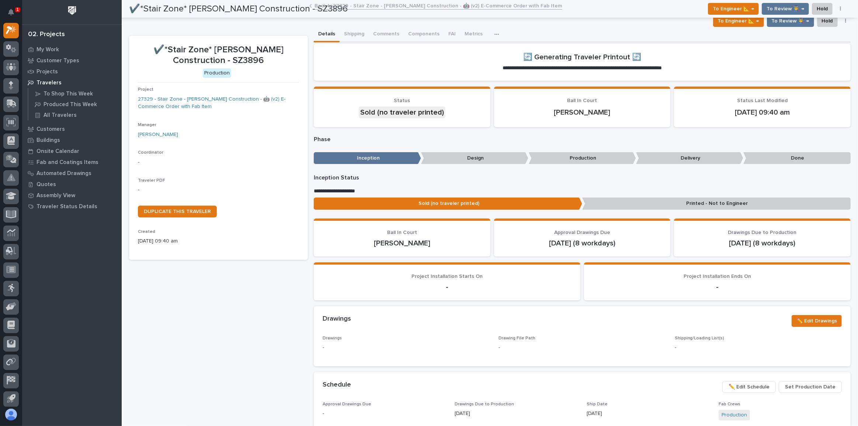
scroll to position [0, 0]
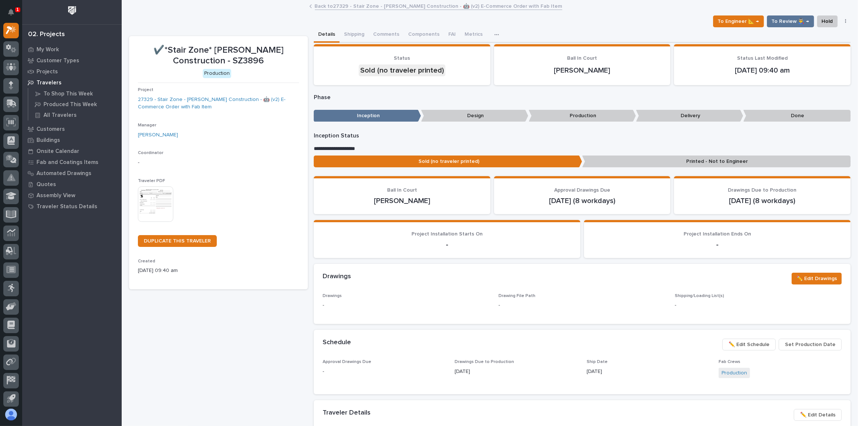
click at [147, 201] on img at bounding box center [155, 204] width 35 height 35
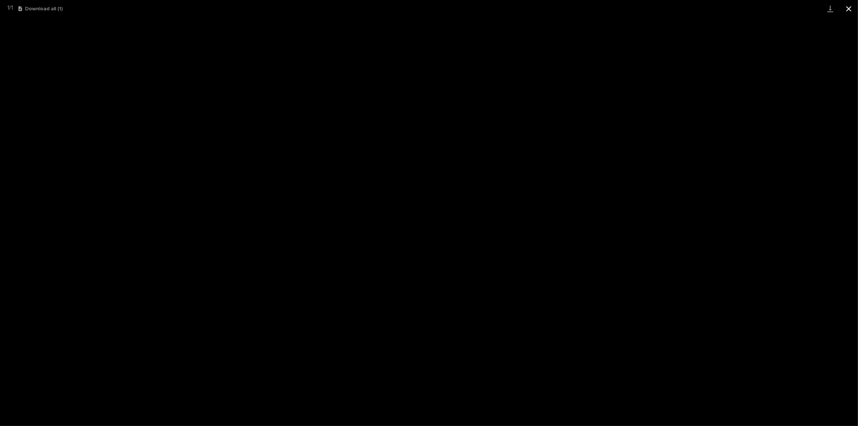
click at [845, 7] on button "Close gallery" at bounding box center [849, 8] width 18 height 17
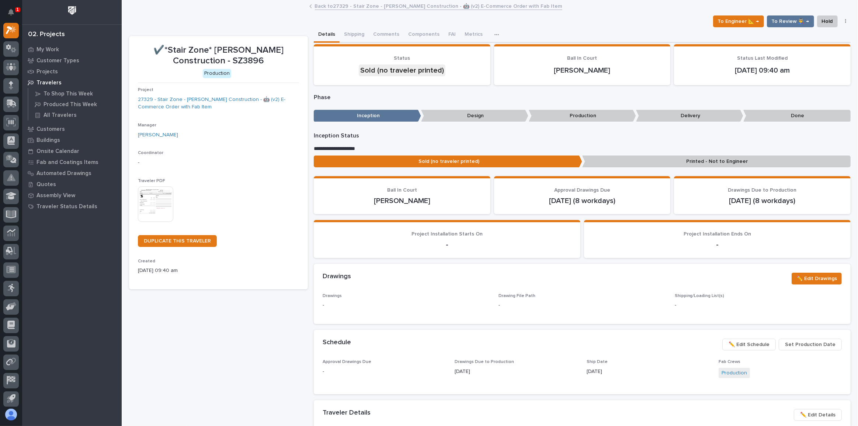
click at [361, 8] on link "Back to 27329 - Stair Zone - Zimmerman's Construction - 🤖 (v2) E-Commerce Order…" at bounding box center [438, 5] width 247 height 8
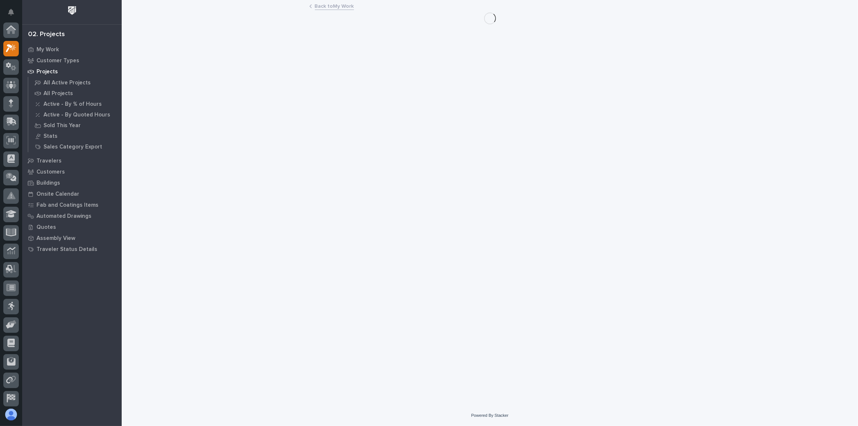
scroll to position [20, 0]
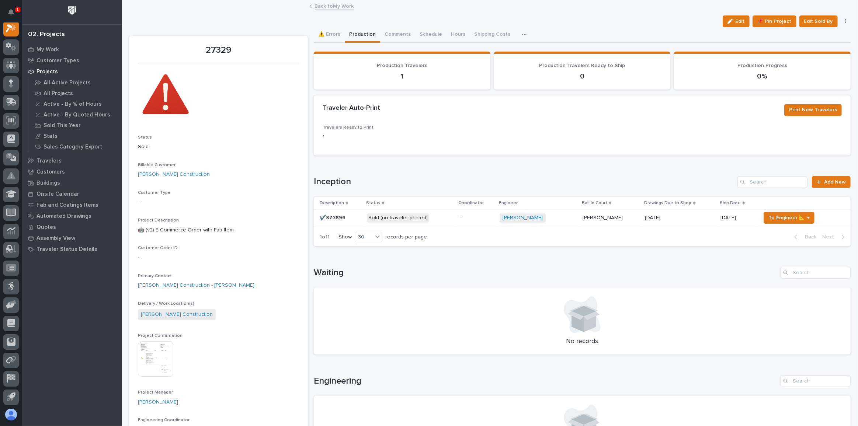
click at [431, 219] on p "Sold (no traveler printed)" at bounding box center [410, 218] width 87 height 9
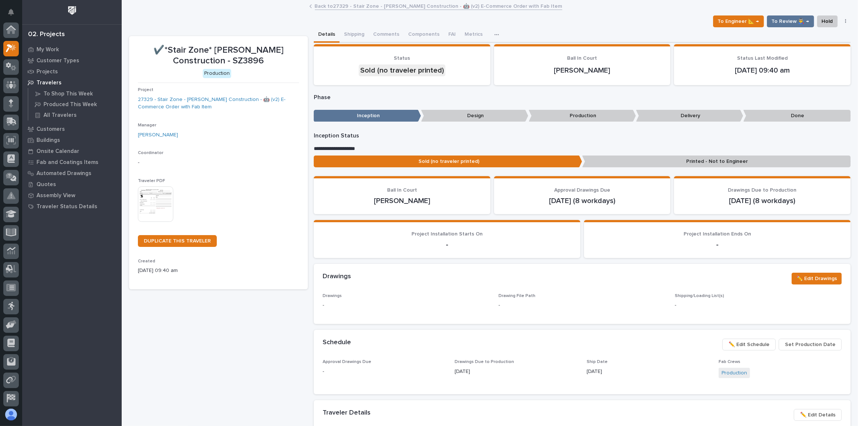
scroll to position [18, 0]
click at [781, 21] on span "To Review 👨‍🏭 →" at bounding box center [791, 21] width 38 height 9
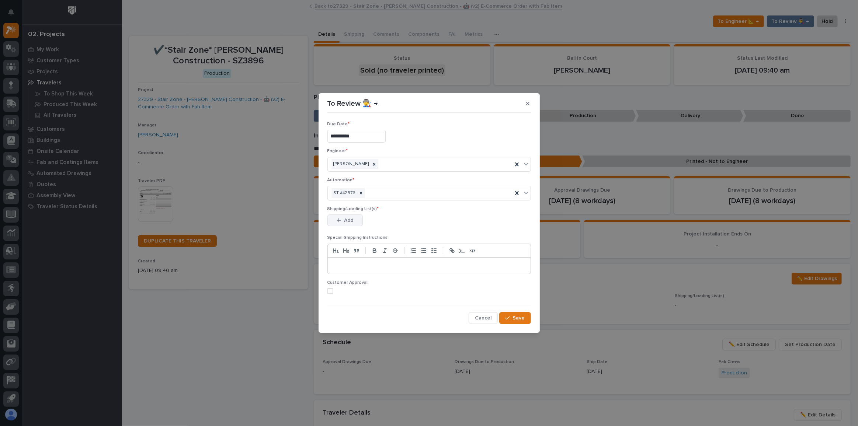
click at [346, 221] on span "Add" at bounding box center [348, 220] width 9 height 7
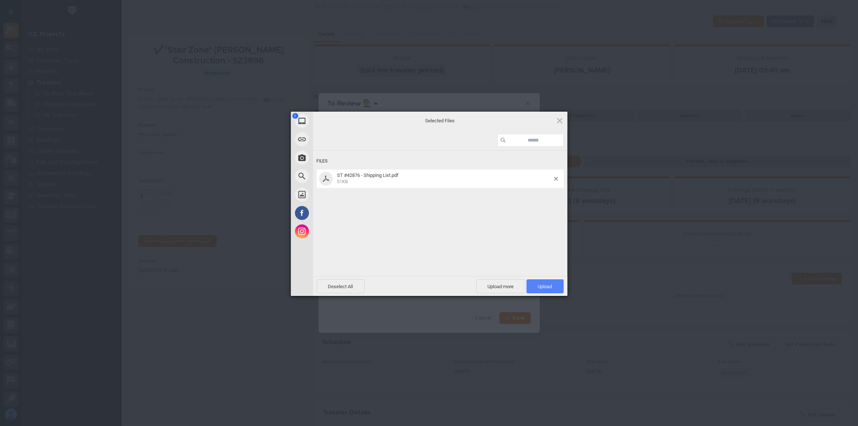
click at [548, 287] on span "Upload 1" at bounding box center [545, 287] width 14 height 6
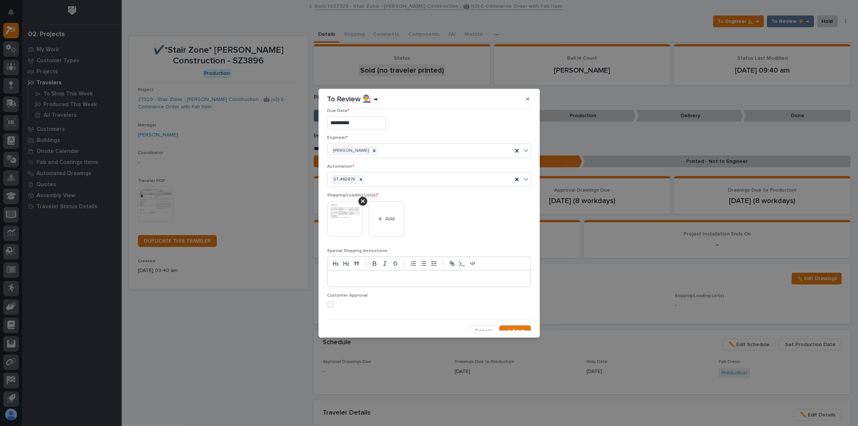
scroll to position [14, 0]
click at [508, 326] on div "button" at bounding box center [508, 326] width 7 height 5
